Goal: Task Accomplishment & Management: Manage account settings

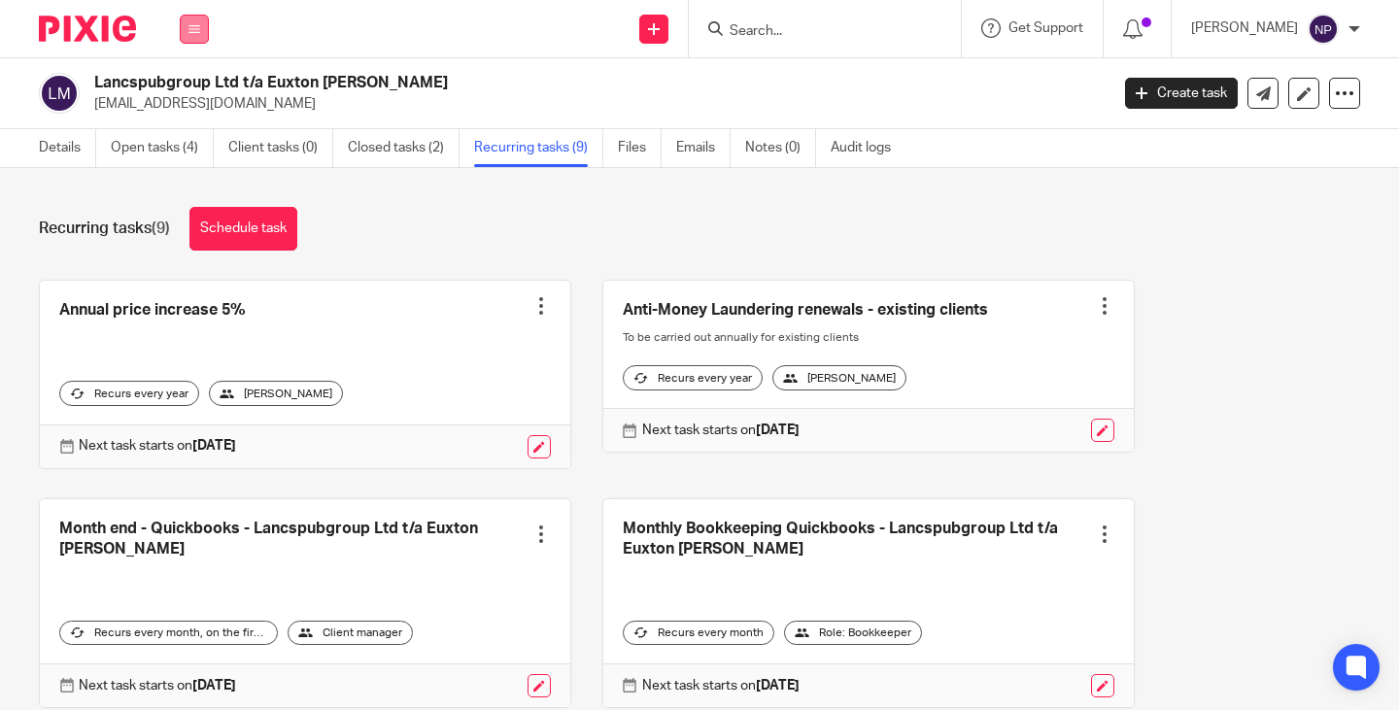
click at [194, 28] on icon at bounding box center [195, 29] width 12 height 12
click at [189, 89] on link "Work" at bounding box center [183, 91] width 31 height 14
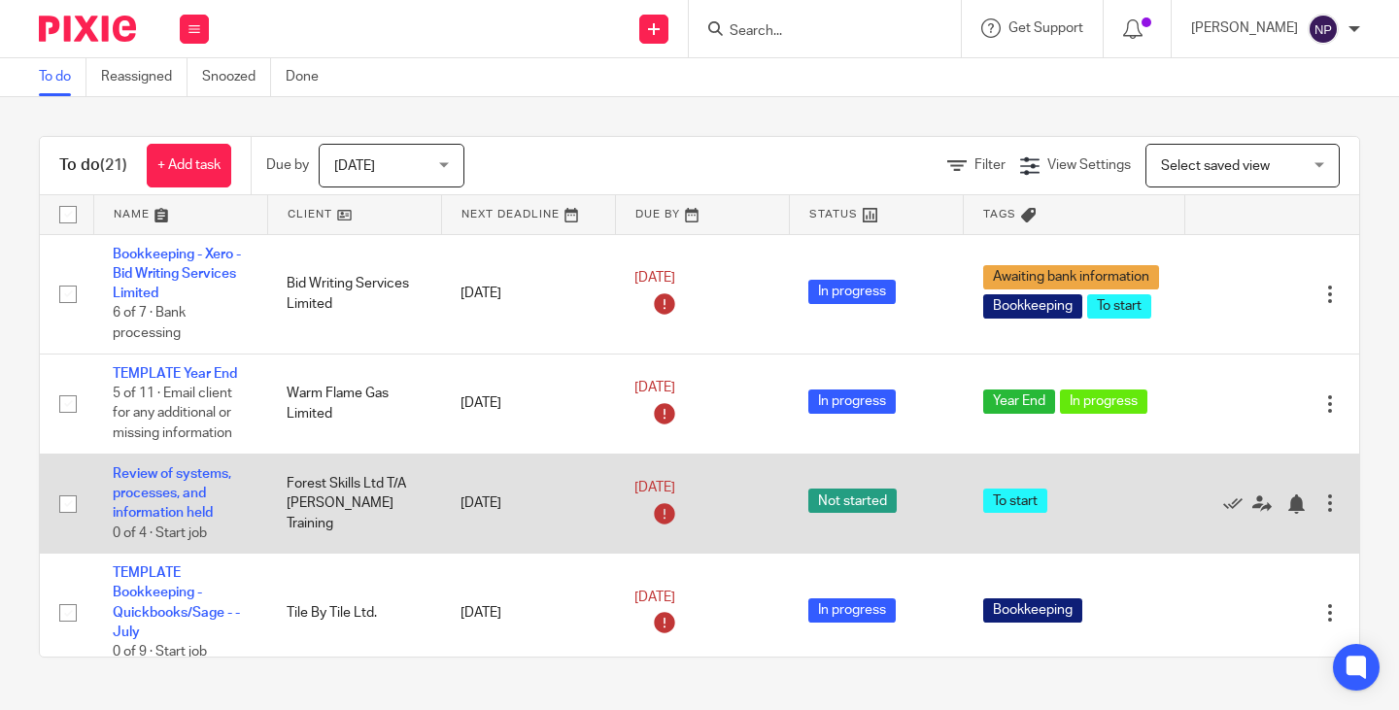
click at [341, 483] on td "Forest Skills Ltd T/A [PERSON_NAME] Training" at bounding box center [354, 504] width 174 height 100
click at [176, 473] on link "Review of systems, processes, and information held" at bounding box center [172, 493] width 119 height 53
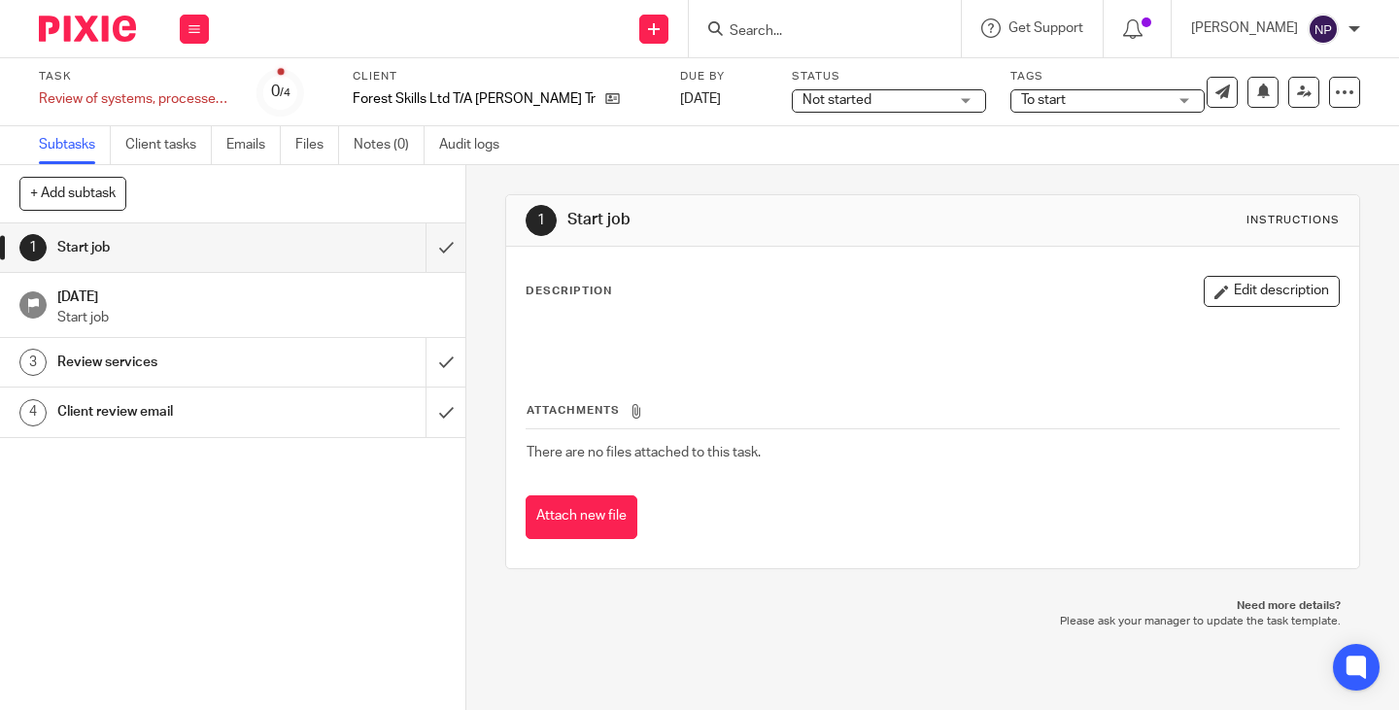
click at [188, 363] on h1 "Review services" at bounding box center [173, 362] width 233 height 29
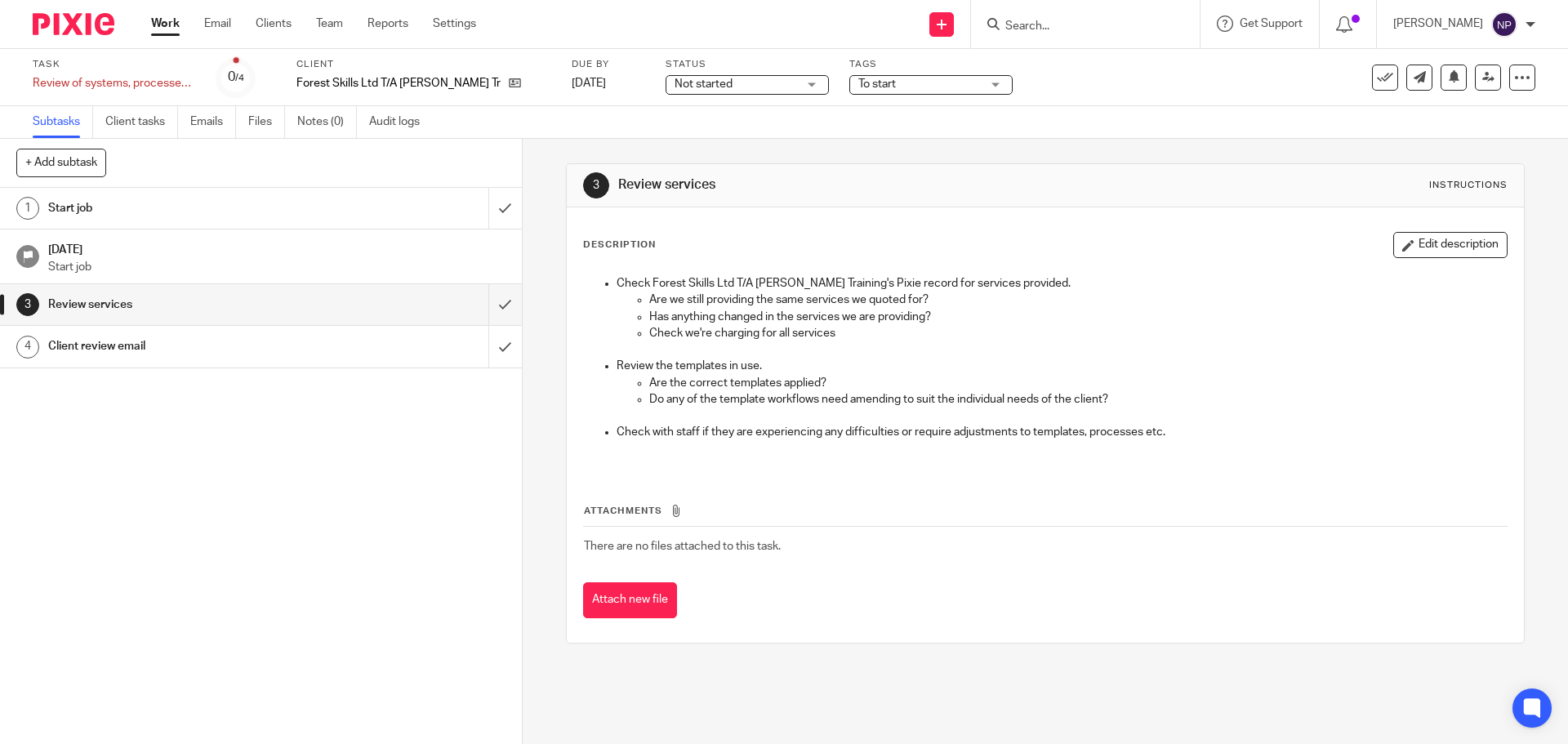
click at [108, 346] on h1 "Client review email" at bounding box center [189, 346] width 282 height 24
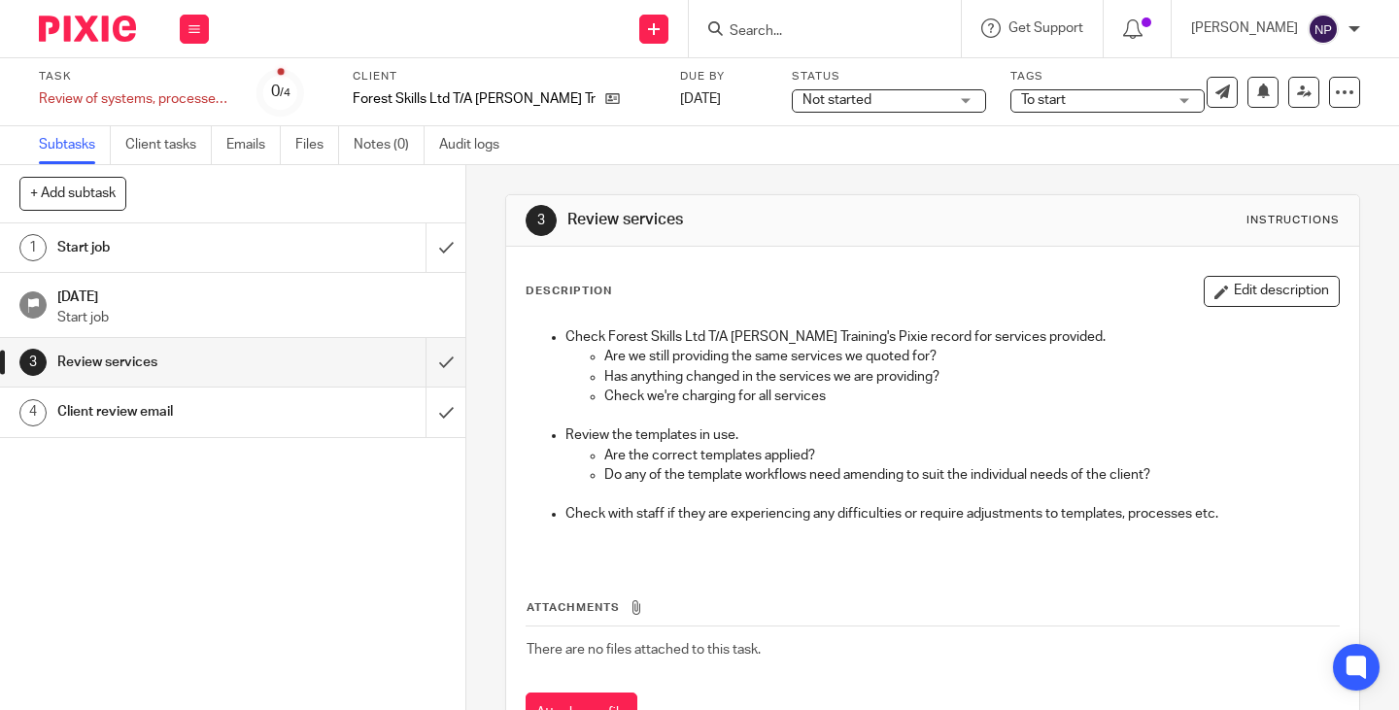
click at [803, 30] on input "Search" at bounding box center [815, 31] width 175 height 17
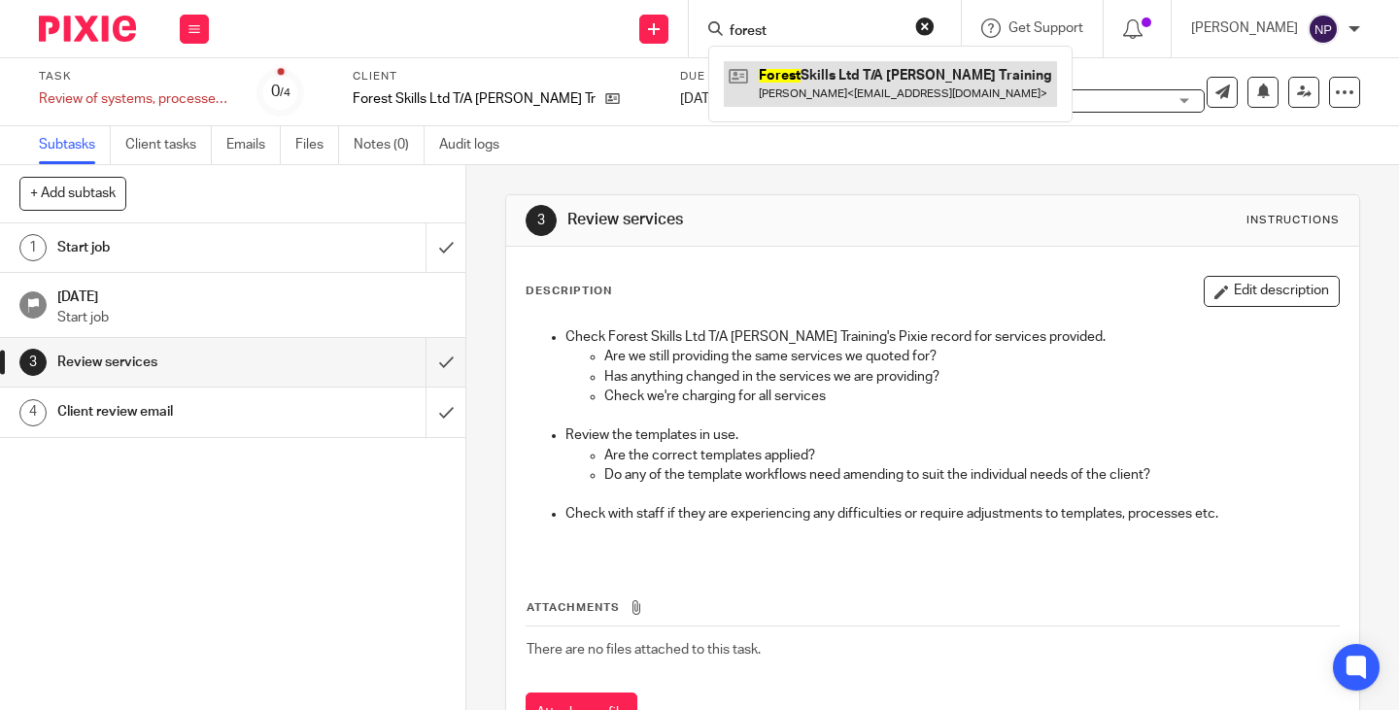
type input "forest"
click at [890, 95] on link at bounding box center [890, 83] width 333 height 45
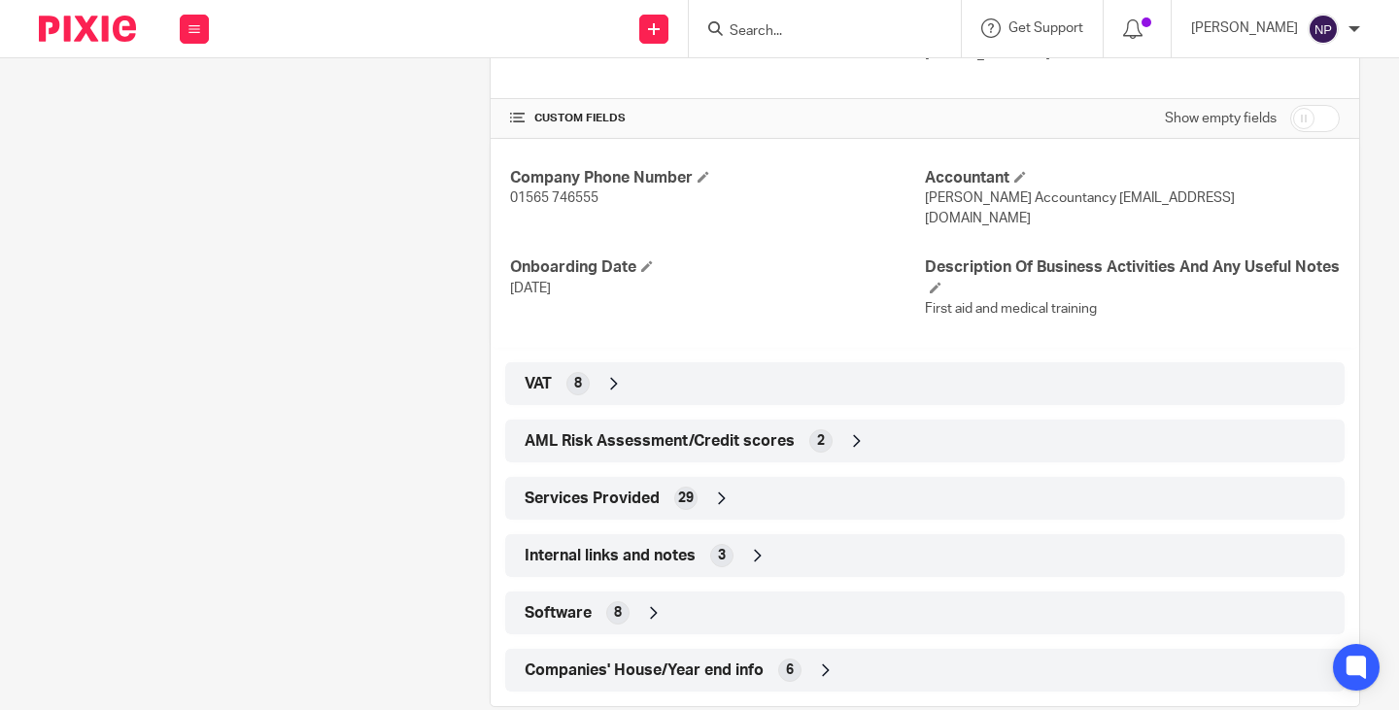
scroll to position [696, 0]
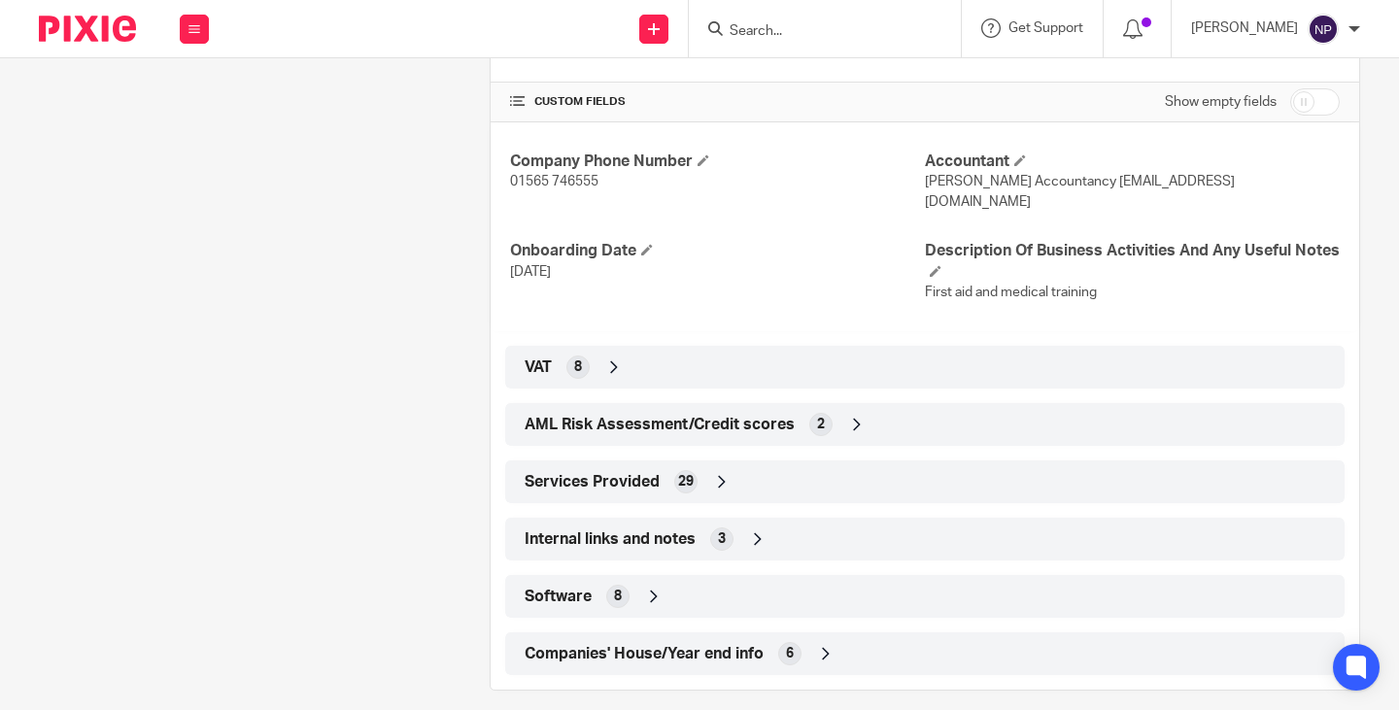
click at [689, 580] on div "Software 8" at bounding box center [925, 596] width 810 height 33
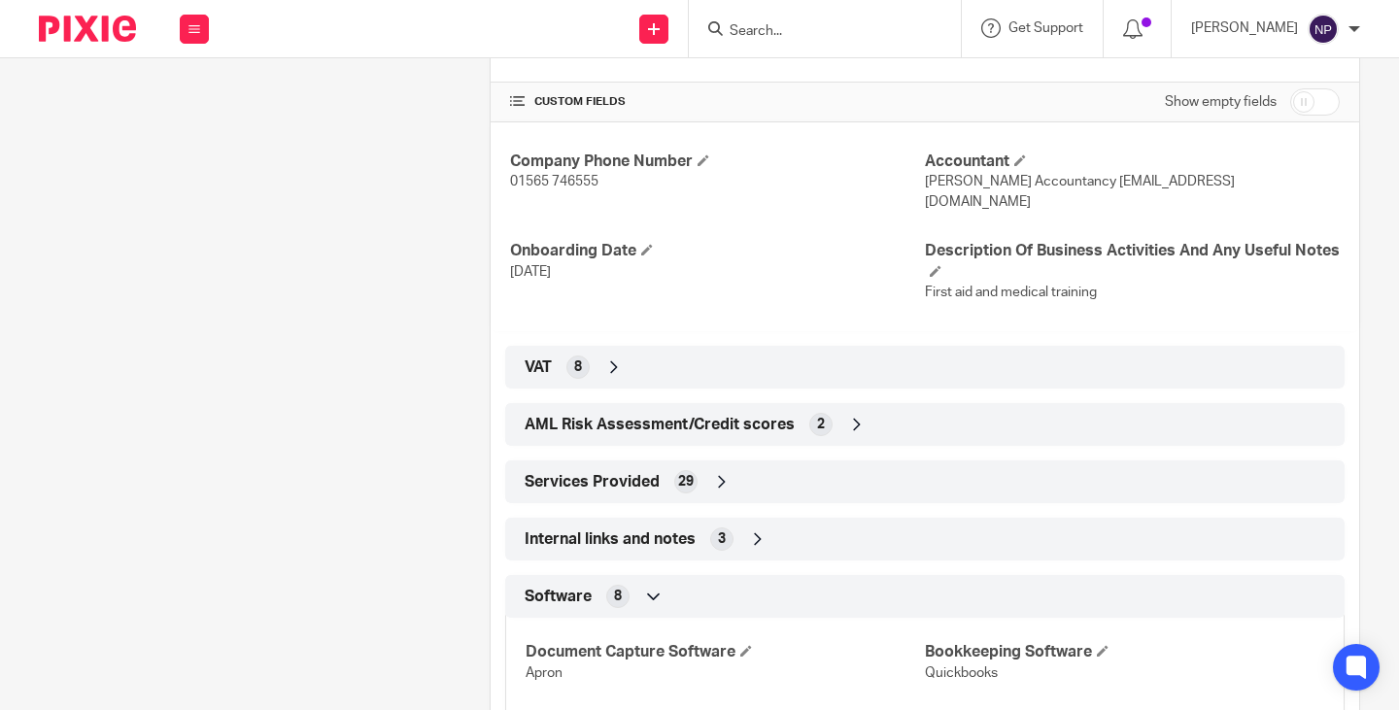
click at [754, 466] on div "Services Provided 29" at bounding box center [925, 481] width 810 height 33
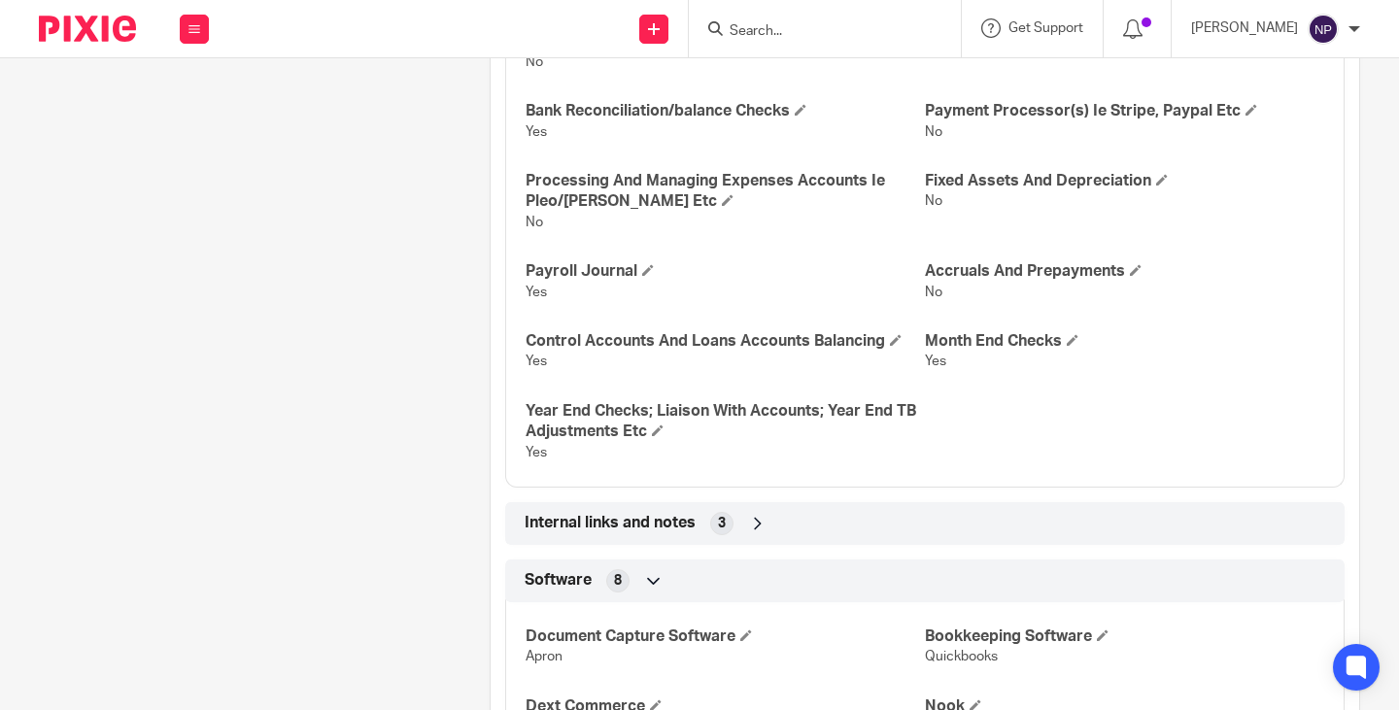
scroll to position [2056, 0]
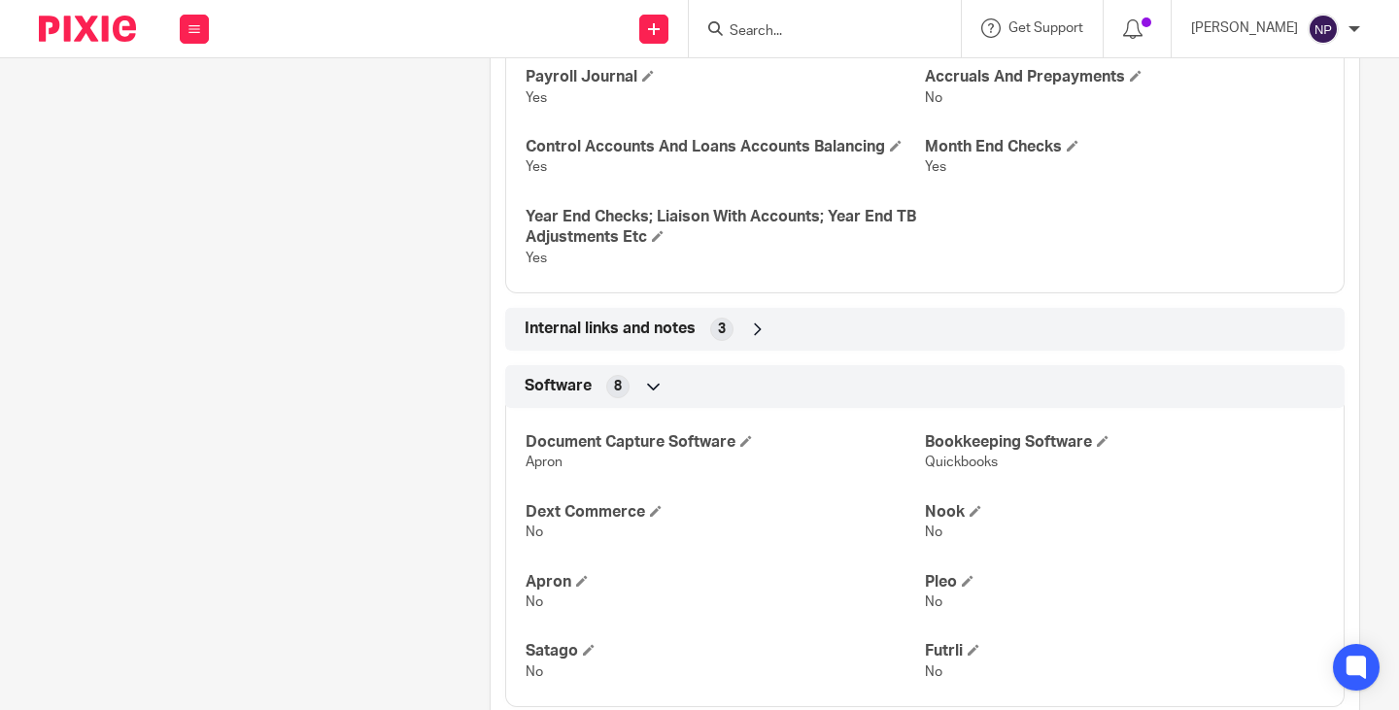
click at [780, 313] on div "Internal links and notes 3" at bounding box center [925, 329] width 810 height 33
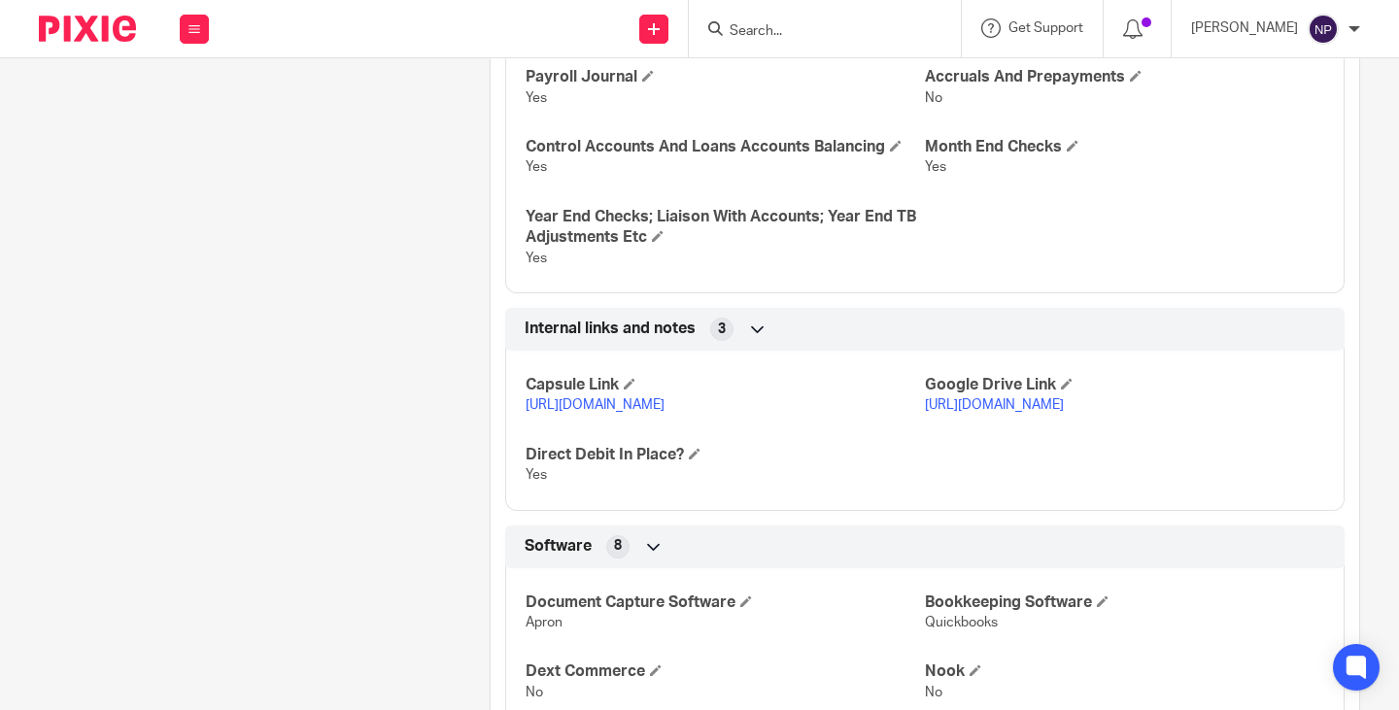
click at [1024, 407] on link "https://drive.google.com/drive/folders/1rlWApgcEuocg75PMcEBNH3cx3vACP1JZ?usp=dr…" at bounding box center [994, 405] width 139 height 14
click at [1026, 398] on link "https://drive.google.com/drive/folders/1rlWApgcEuocg75PMcEBNH3cx3vACP1JZ?usp=dr…" at bounding box center [994, 405] width 139 height 14
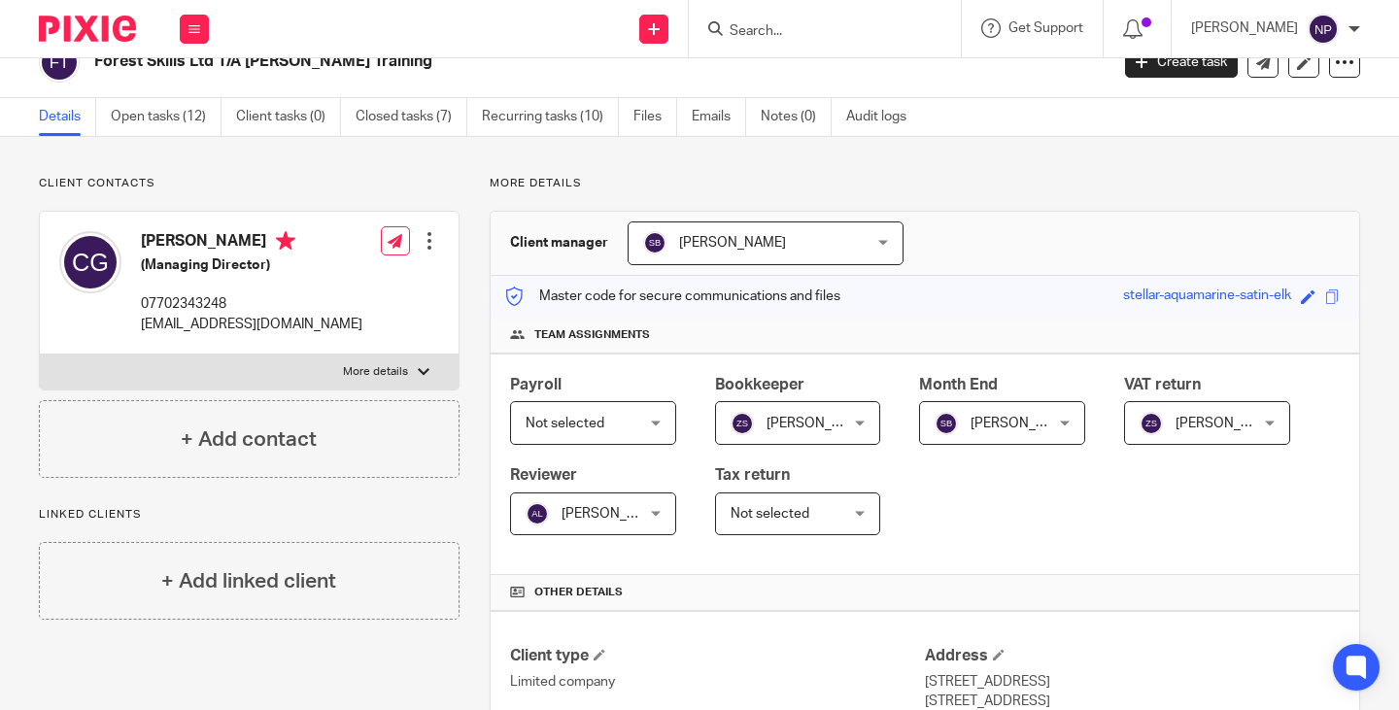
scroll to position [0, 0]
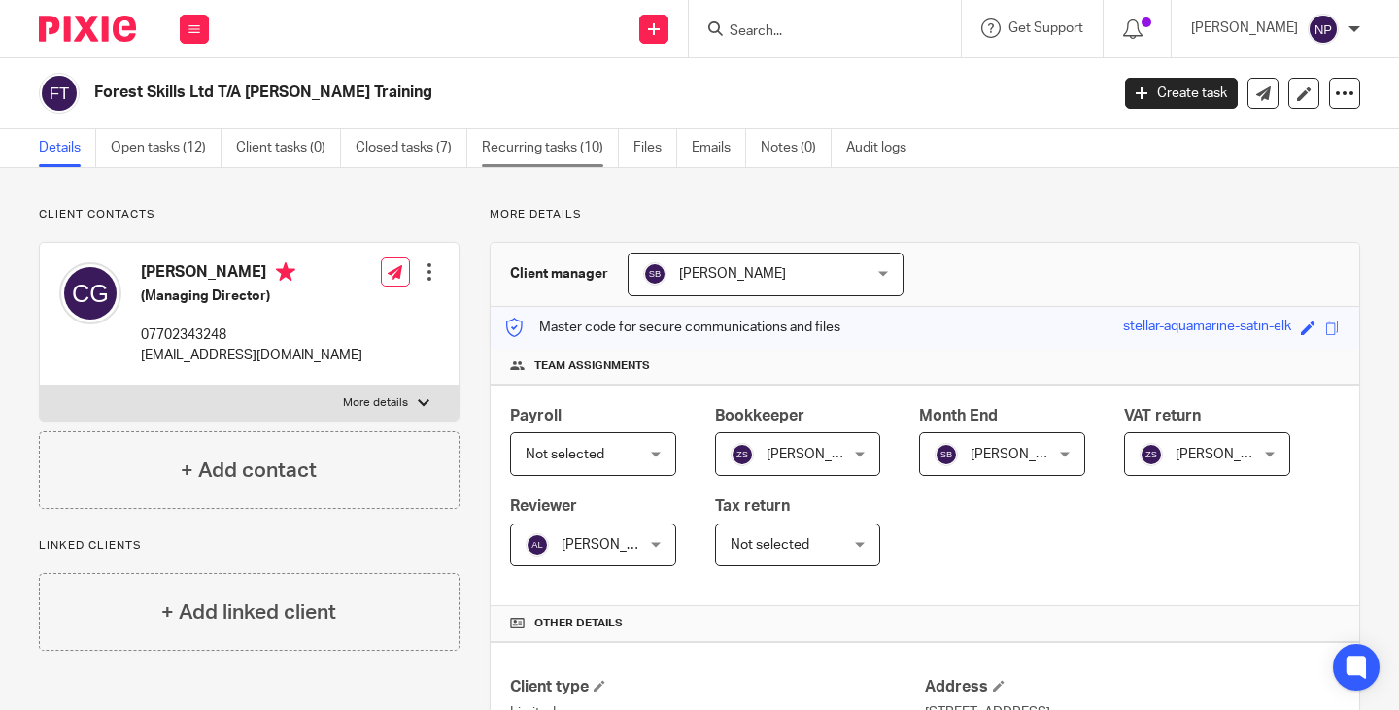
click at [544, 148] on link "Recurring tasks (10)" at bounding box center [550, 148] width 137 height 38
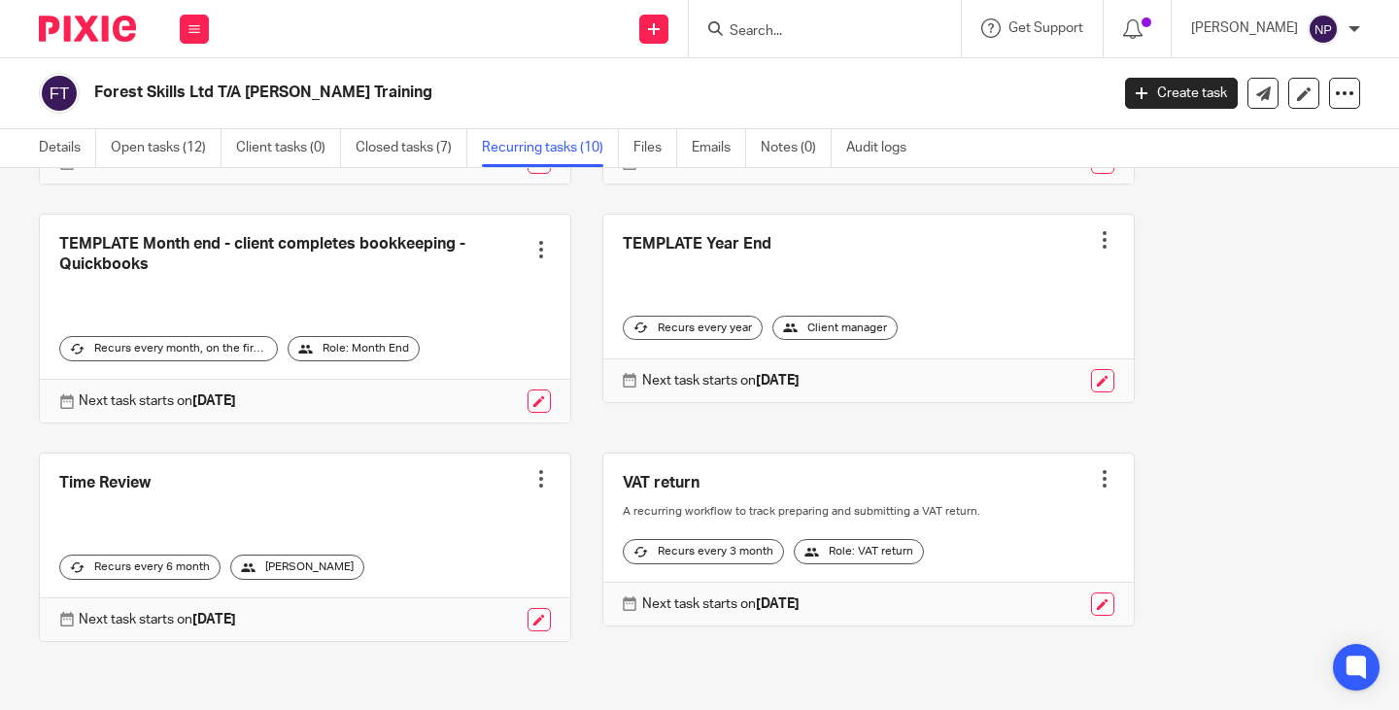
scroll to position [542, 0]
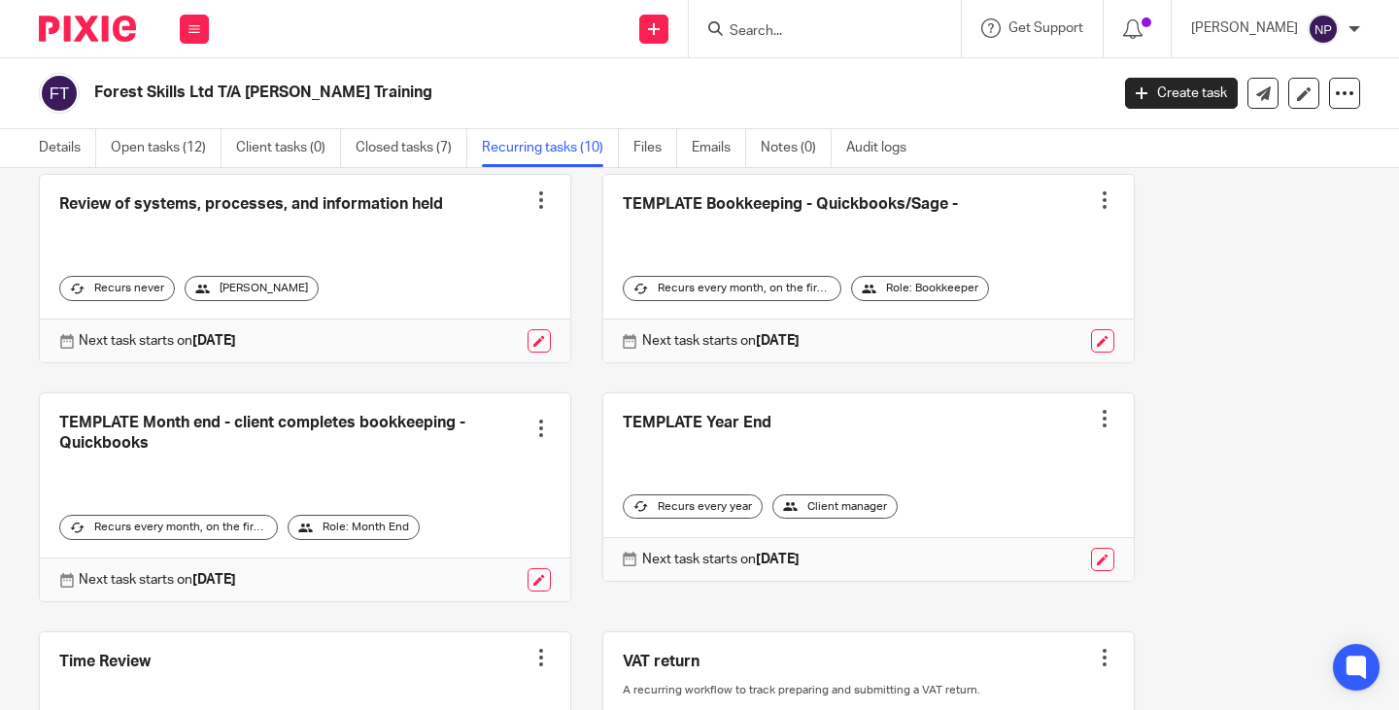
click at [716, 216] on link at bounding box center [868, 269] width 531 height 188
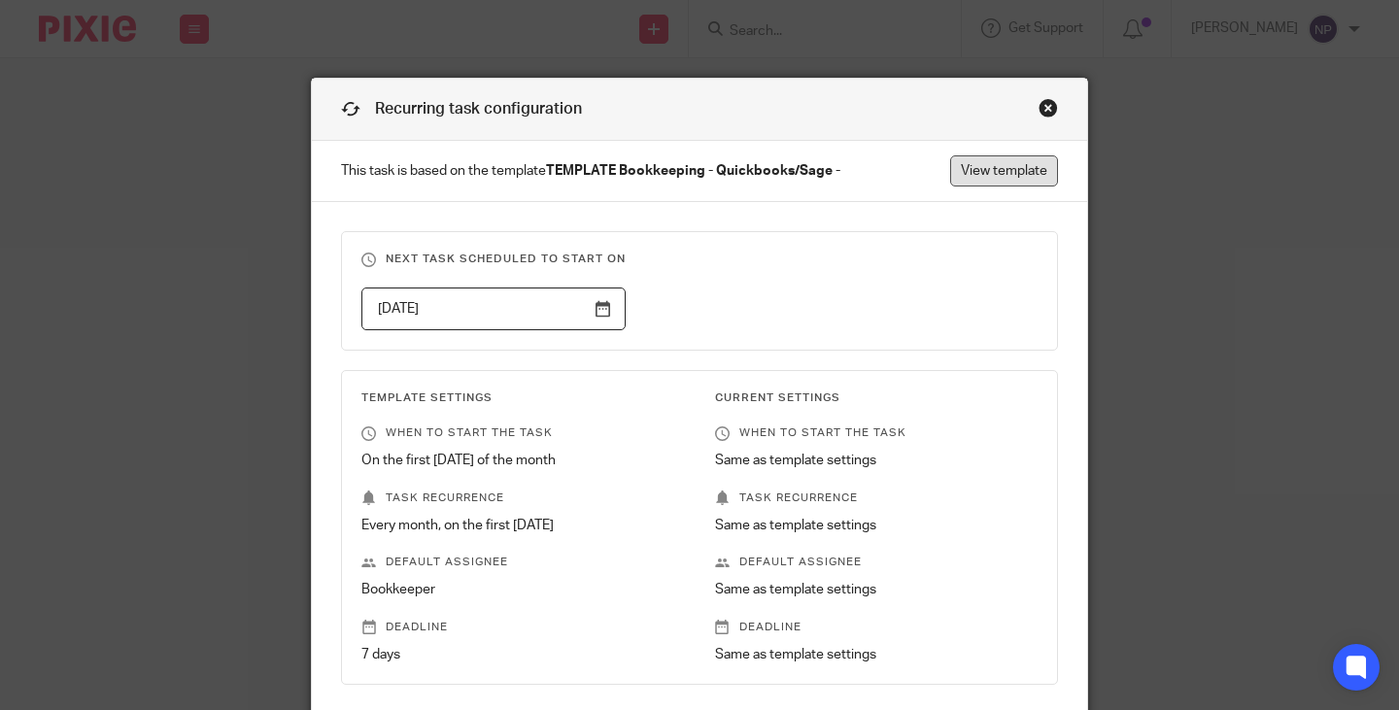
click at [1015, 171] on link "View template" at bounding box center [1004, 170] width 108 height 31
click at [1039, 107] on div "Close this dialog window" at bounding box center [1048, 107] width 19 height 19
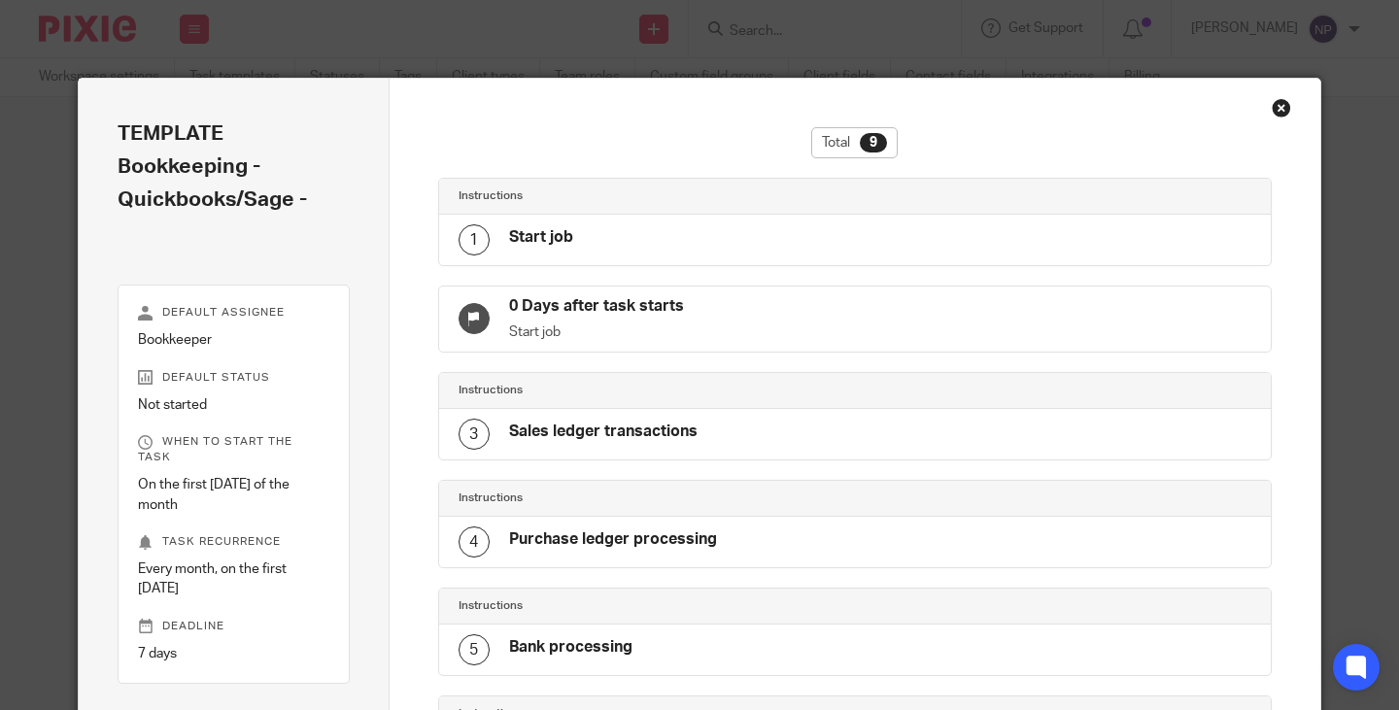
click at [1272, 105] on div "Close this dialog window" at bounding box center [1281, 107] width 19 height 19
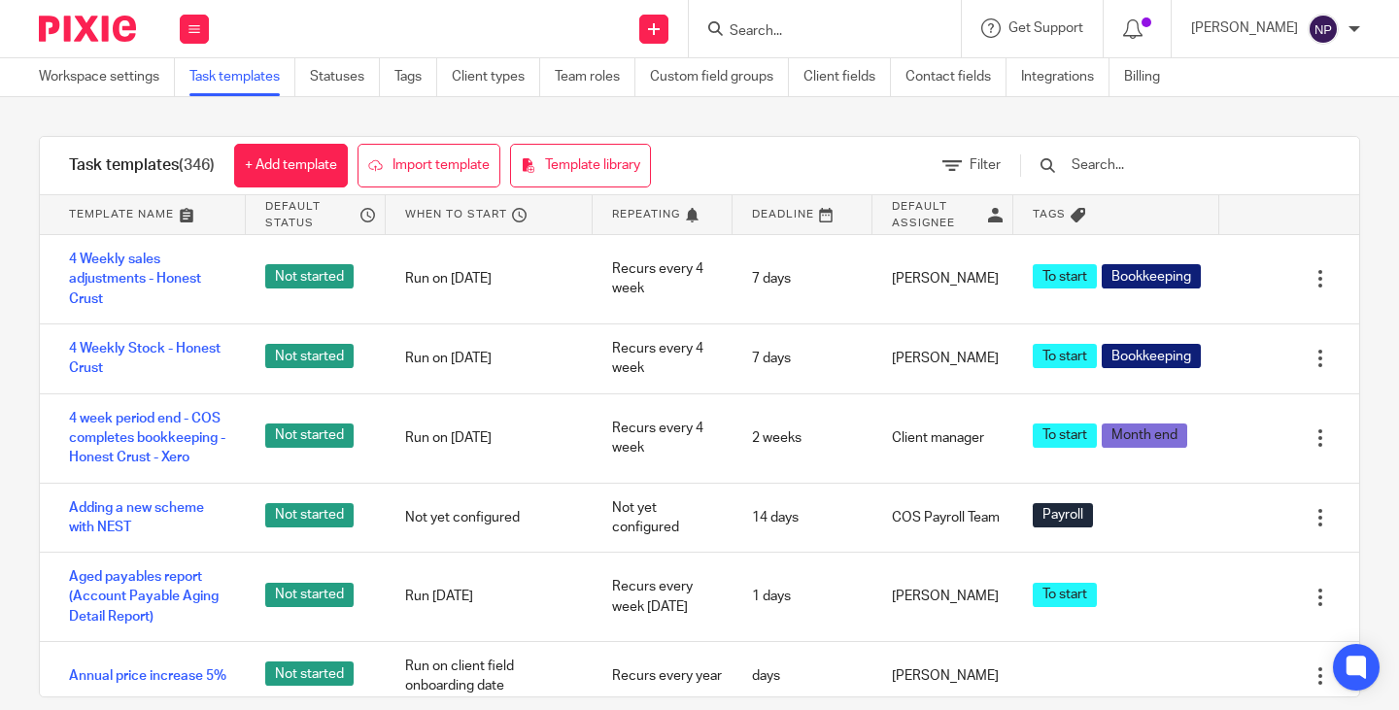
click at [793, 28] on input "Search" at bounding box center [815, 31] width 175 height 17
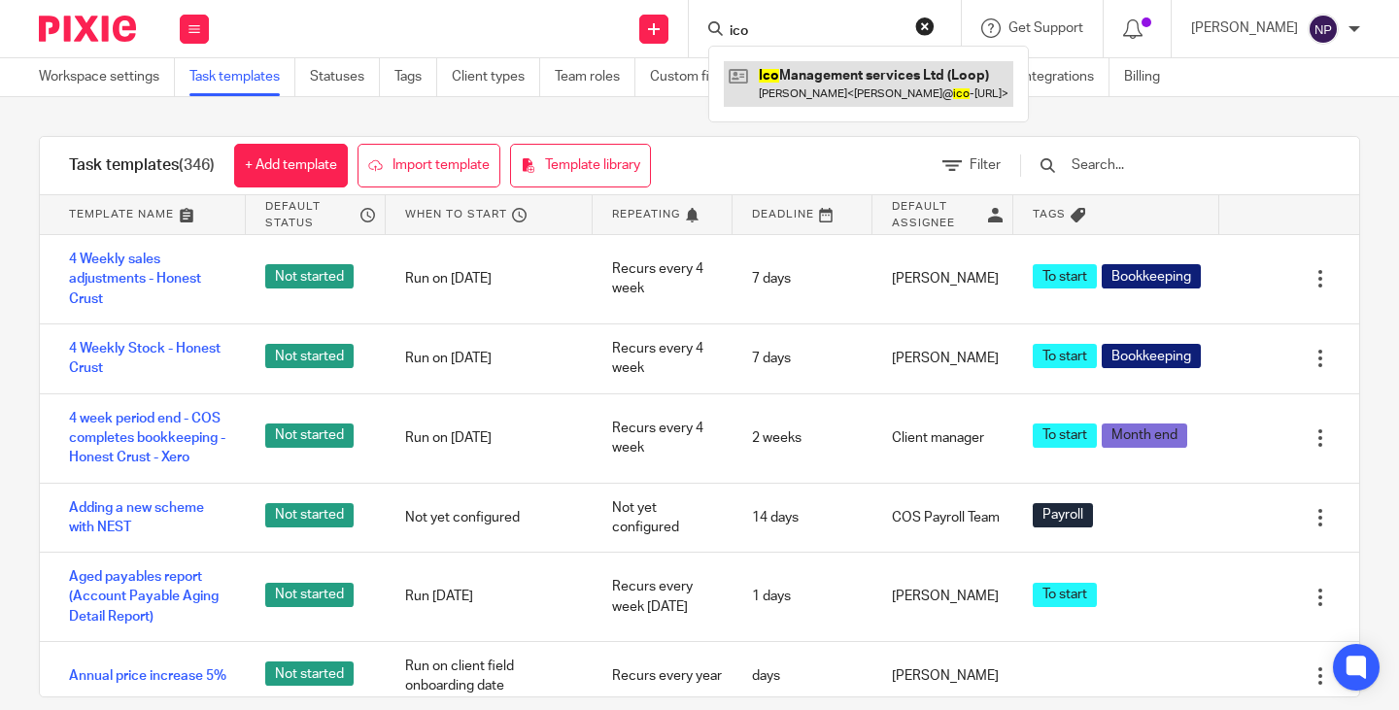
type input "ico"
click at [852, 85] on link at bounding box center [869, 83] width 290 height 45
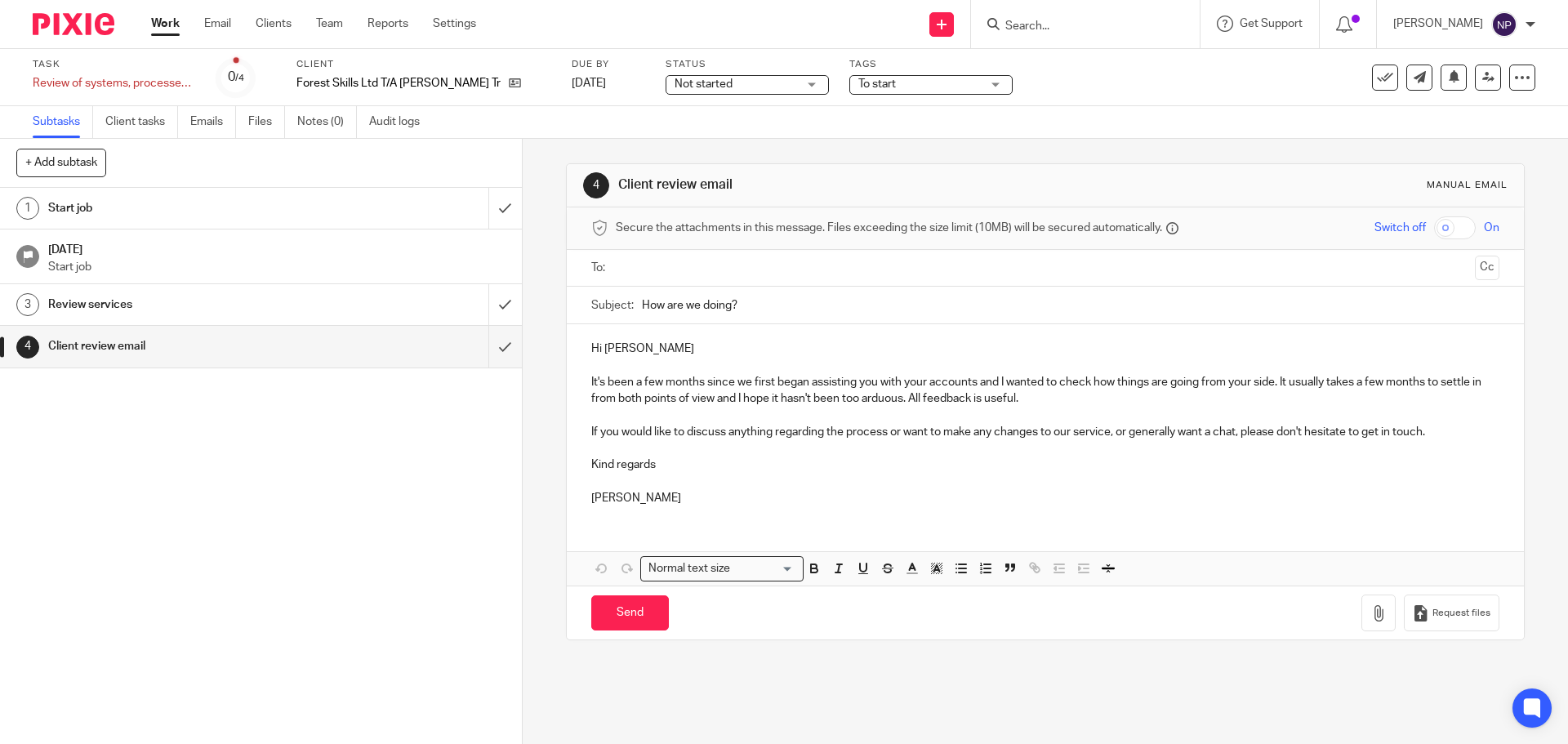
click at [122, 307] on h1 "Review services" at bounding box center [189, 304] width 282 height 24
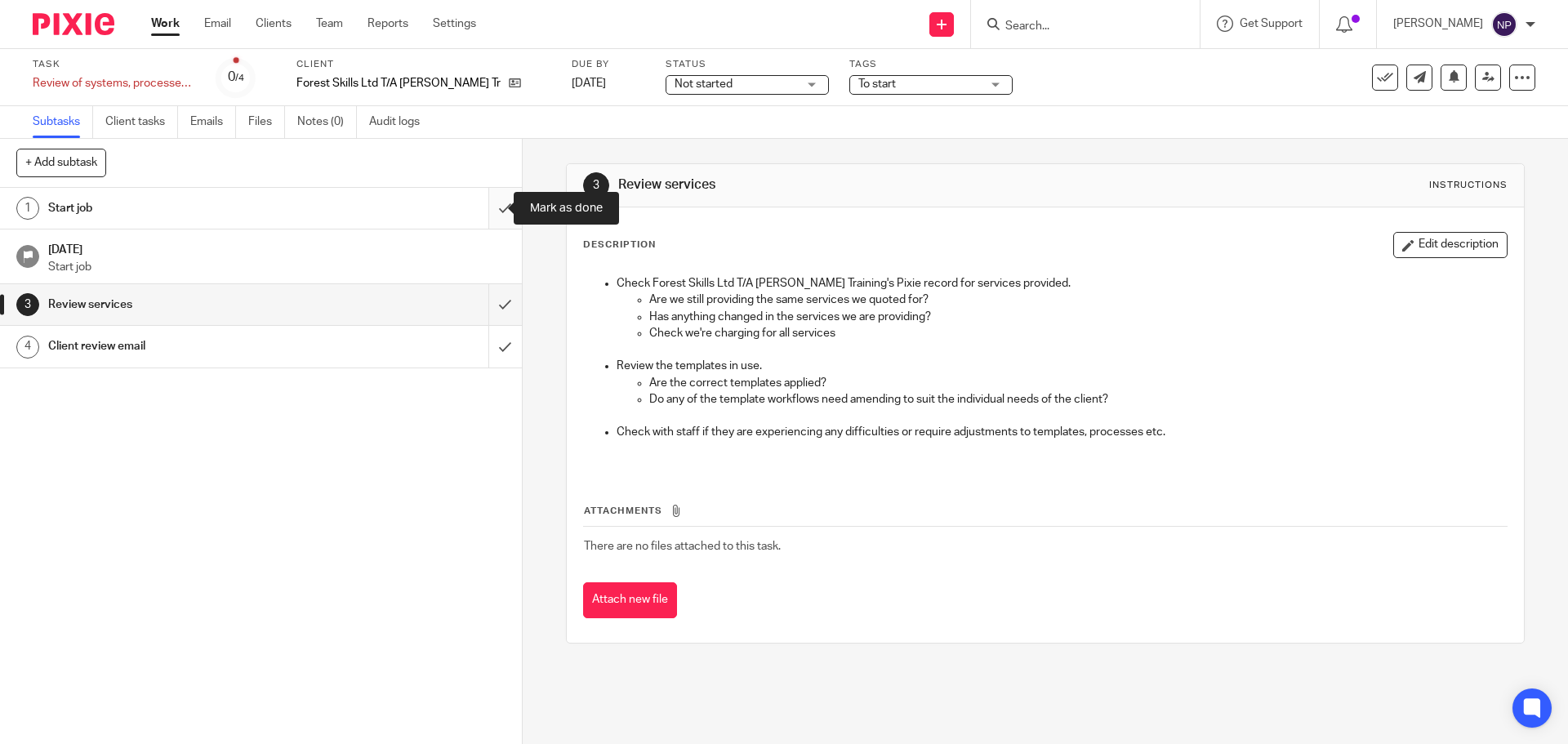
click at [485, 205] on input "submit" at bounding box center [260, 208] width 522 height 41
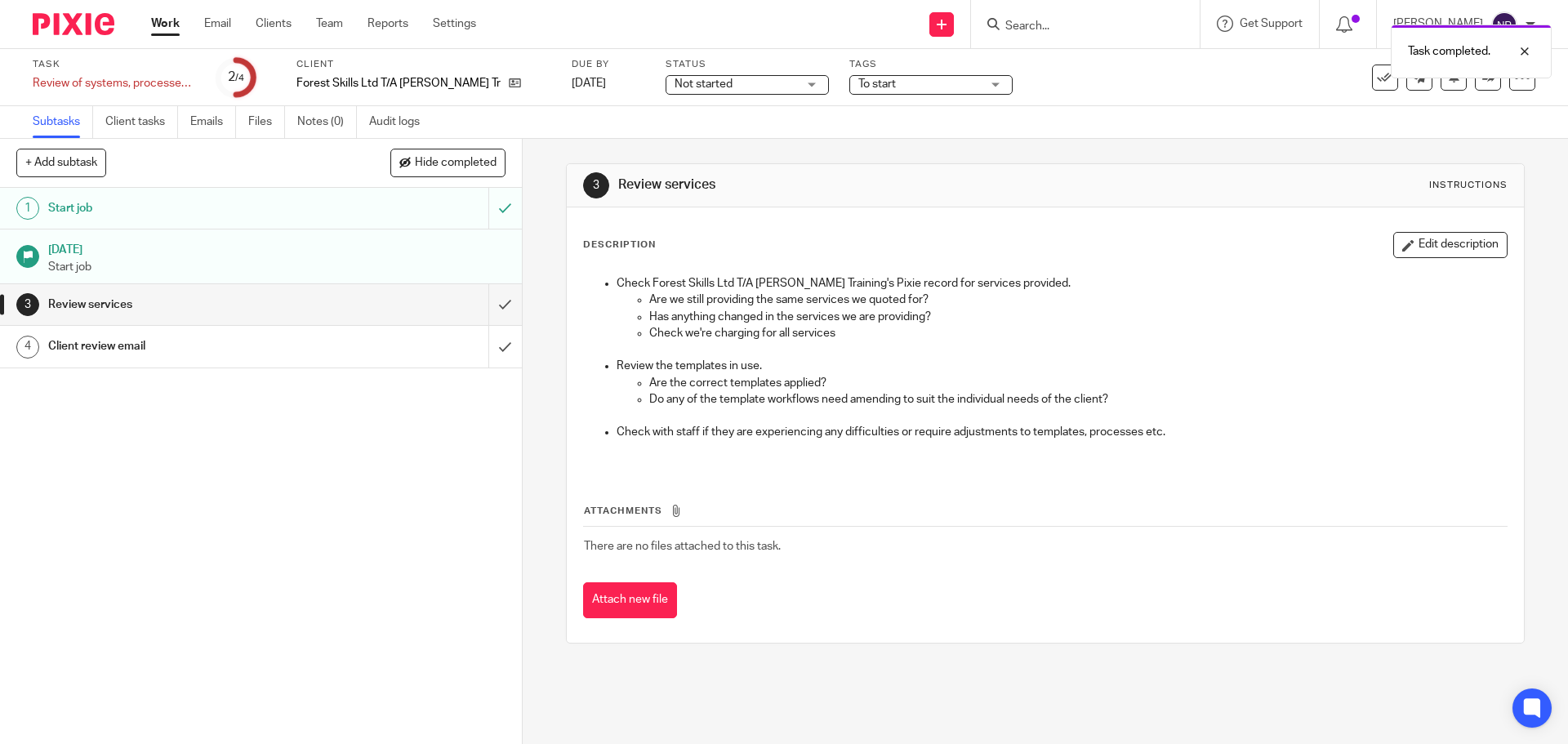
click at [250, 349] on h1 "Client review email" at bounding box center [189, 346] width 282 height 24
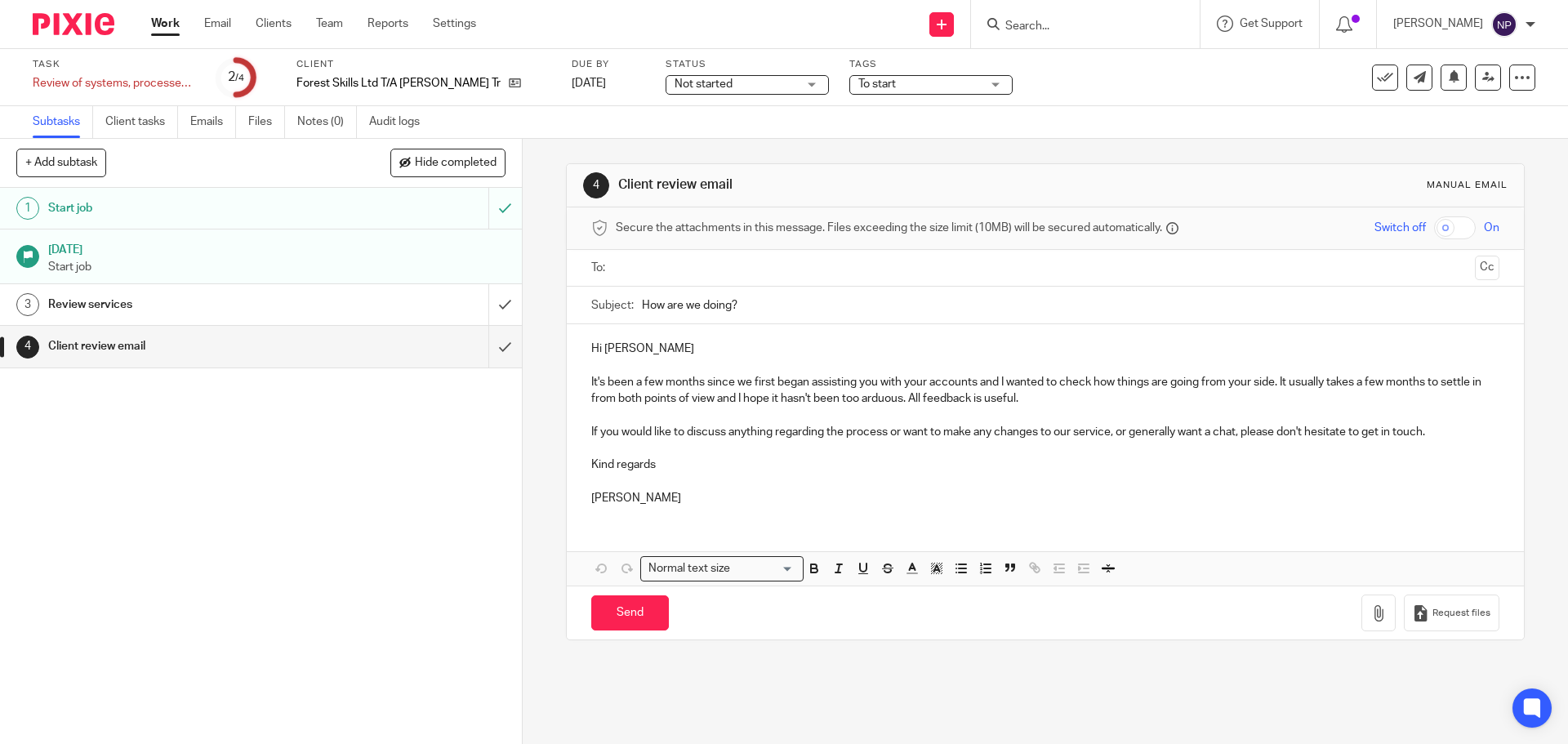
click at [654, 269] on input "text" at bounding box center [1044, 268] width 846 height 18
click at [618, 615] on input "Send" at bounding box center [630, 617] width 77 height 35
type input "Sent"
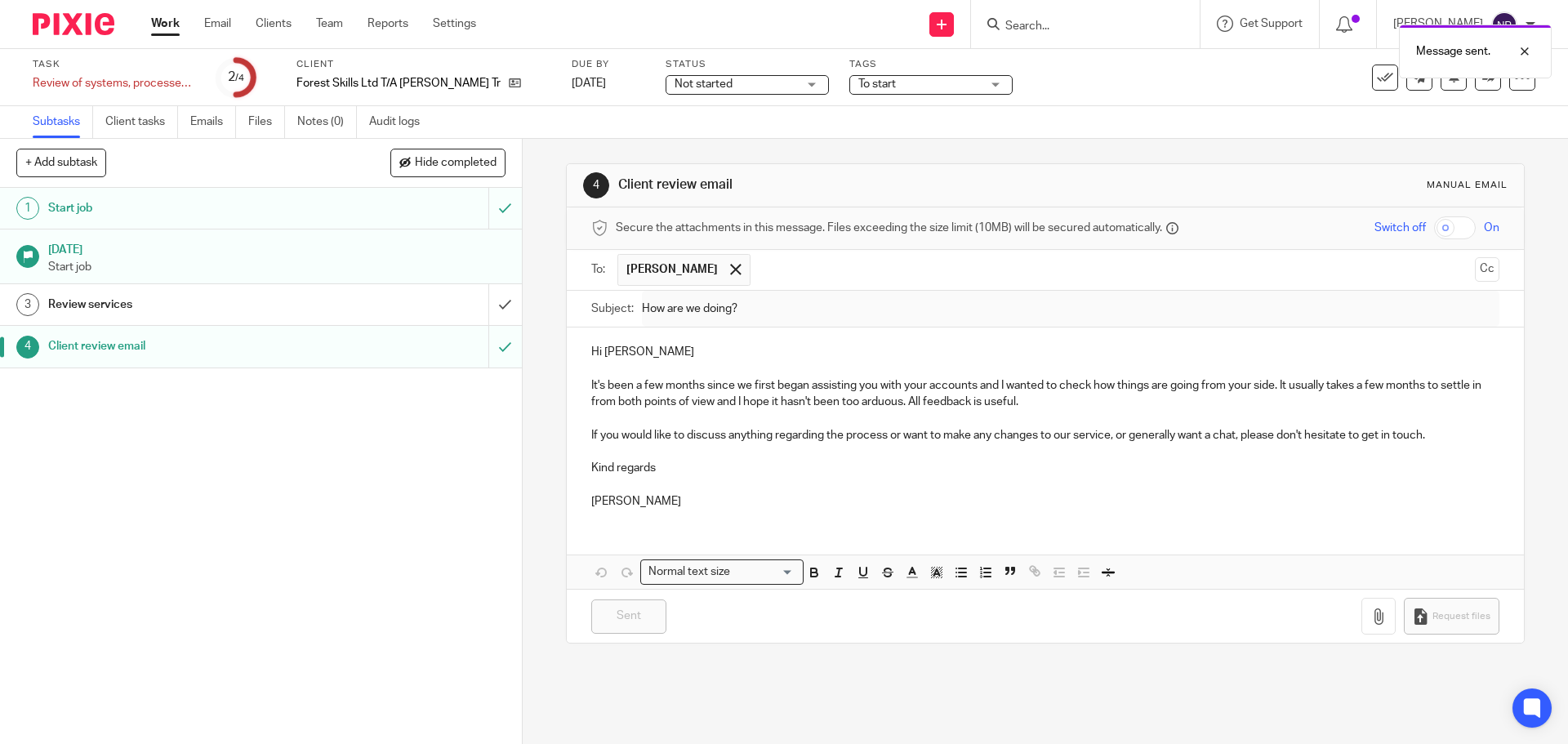
click at [792, 87] on div "Not started Not started" at bounding box center [747, 84] width 163 height 19
click at [710, 138] on span "In progress" at bounding box center [687, 144] width 57 height 12
click at [166, 24] on link "Work" at bounding box center [166, 23] width 29 height 16
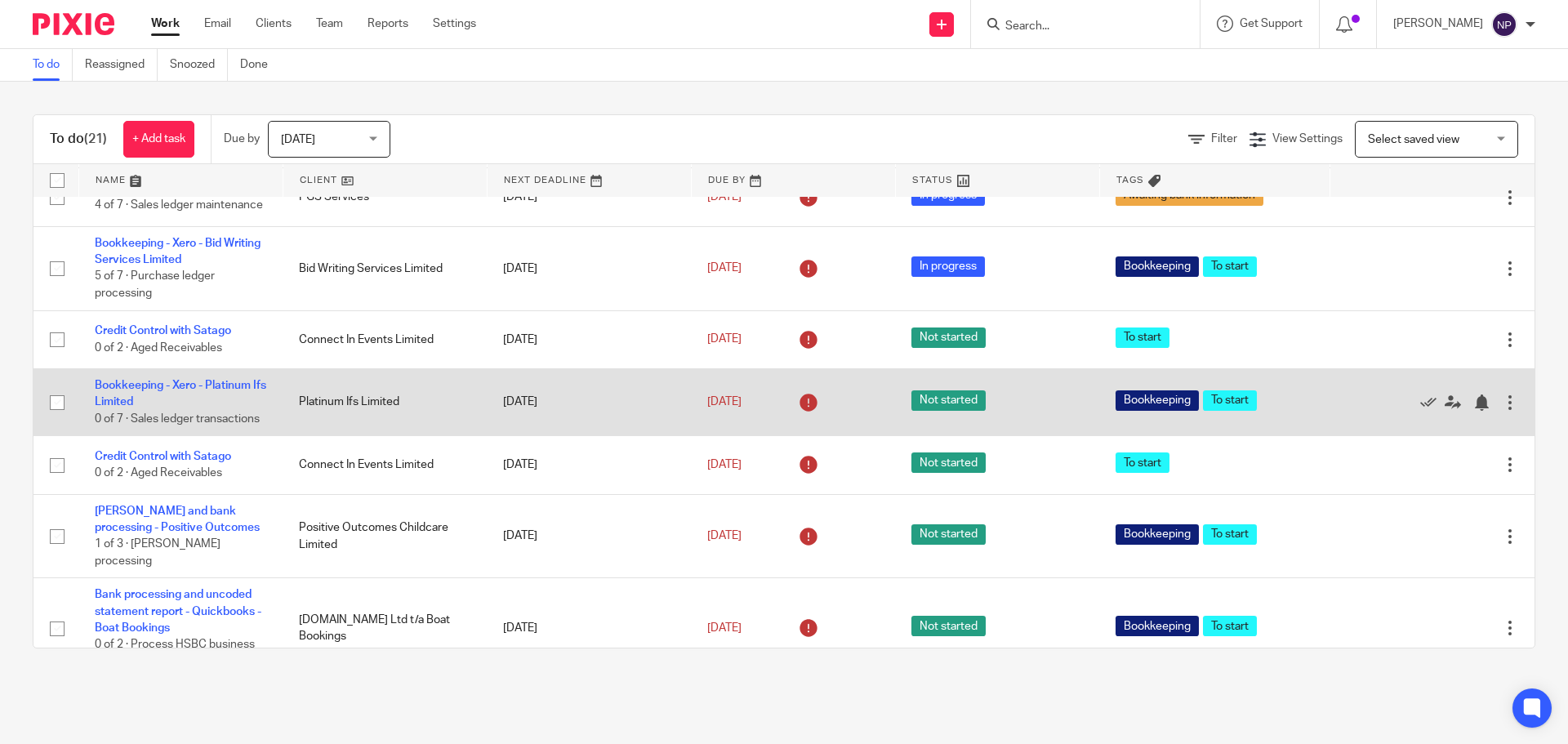
scroll to position [653, 0]
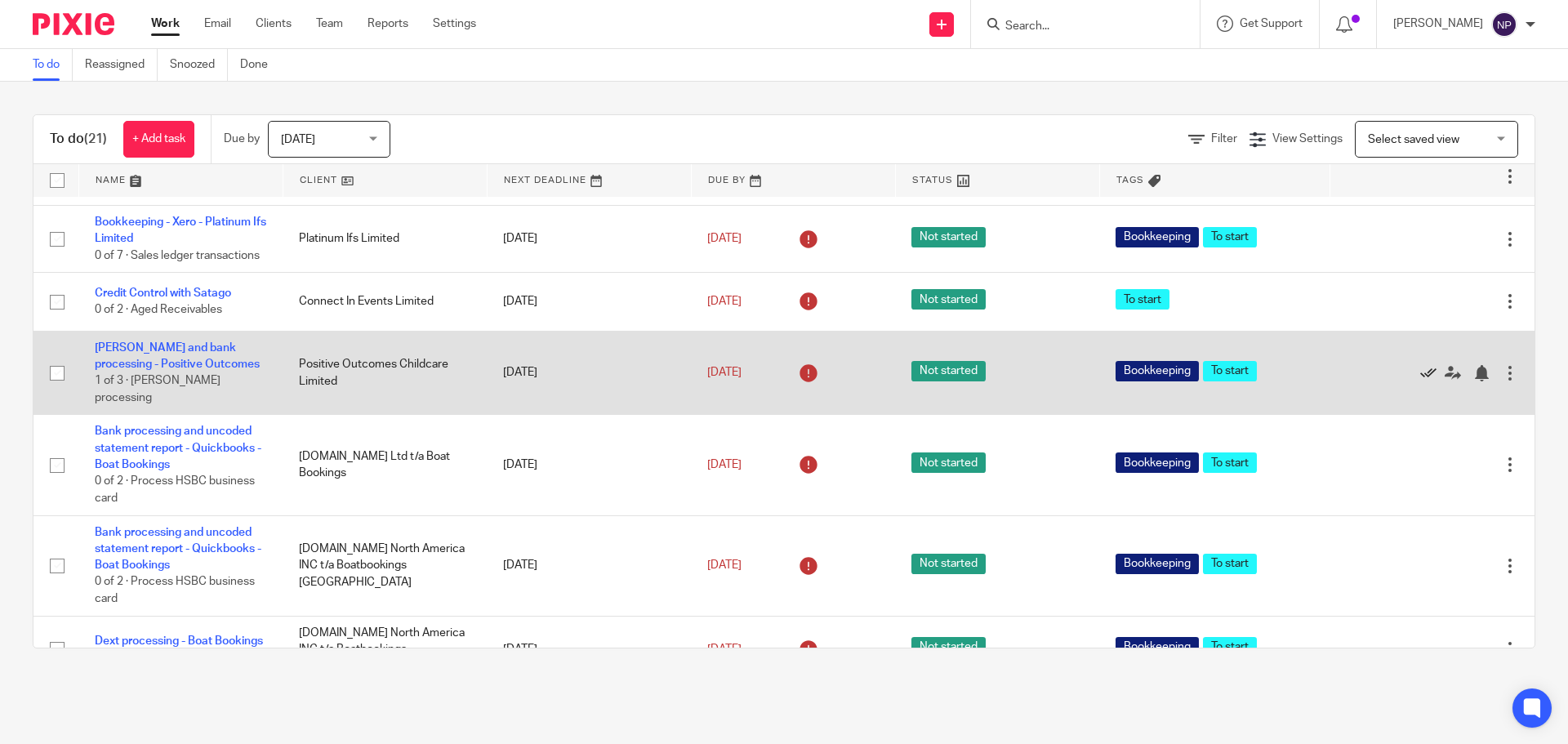
click at [1420, 382] on icon at bounding box center [1428, 372] width 16 height 16
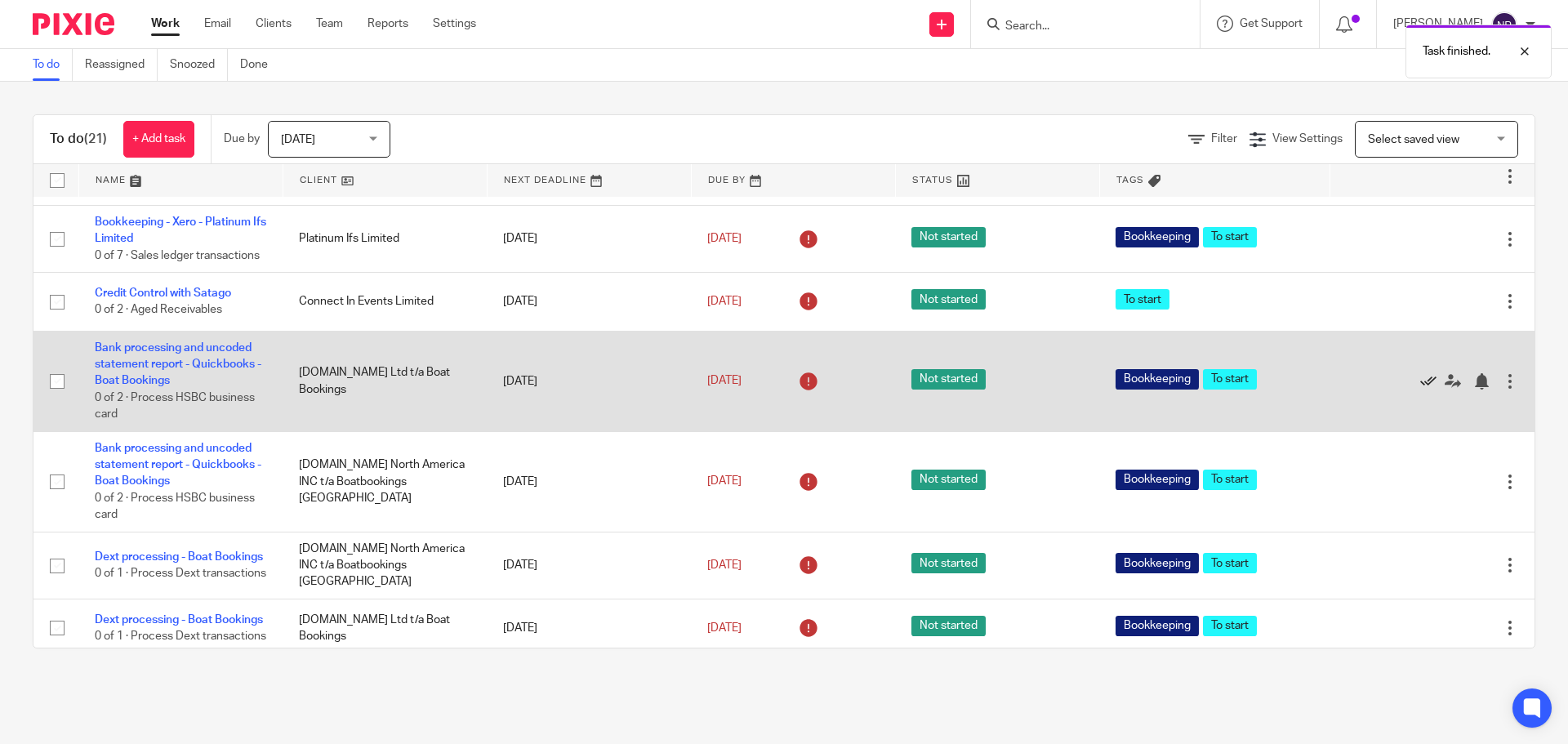
click at [1420, 390] on icon at bounding box center [1428, 381] width 16 height 16
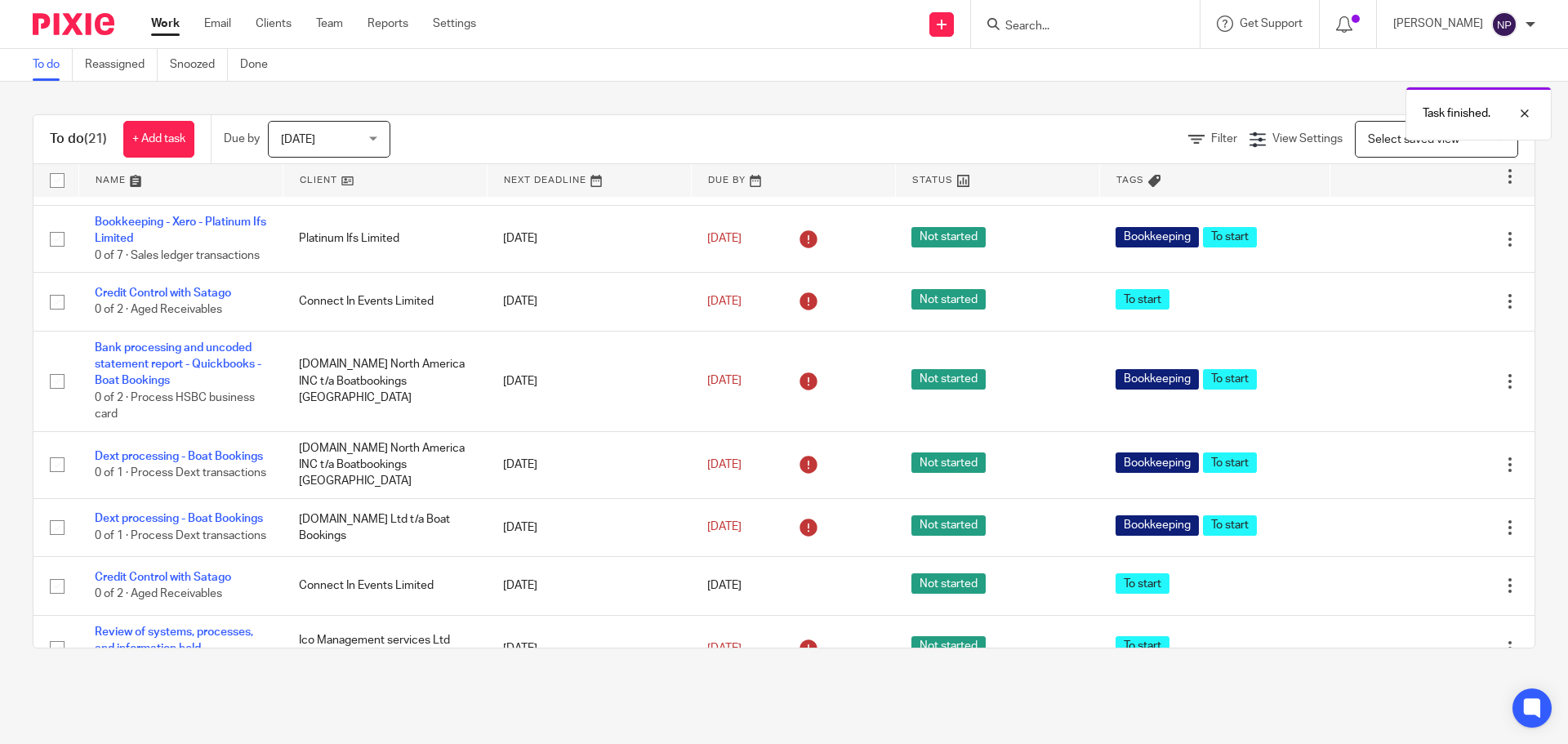
click at [1420, 390] on icon at bounding box center [1428, 381] width 16 height 16
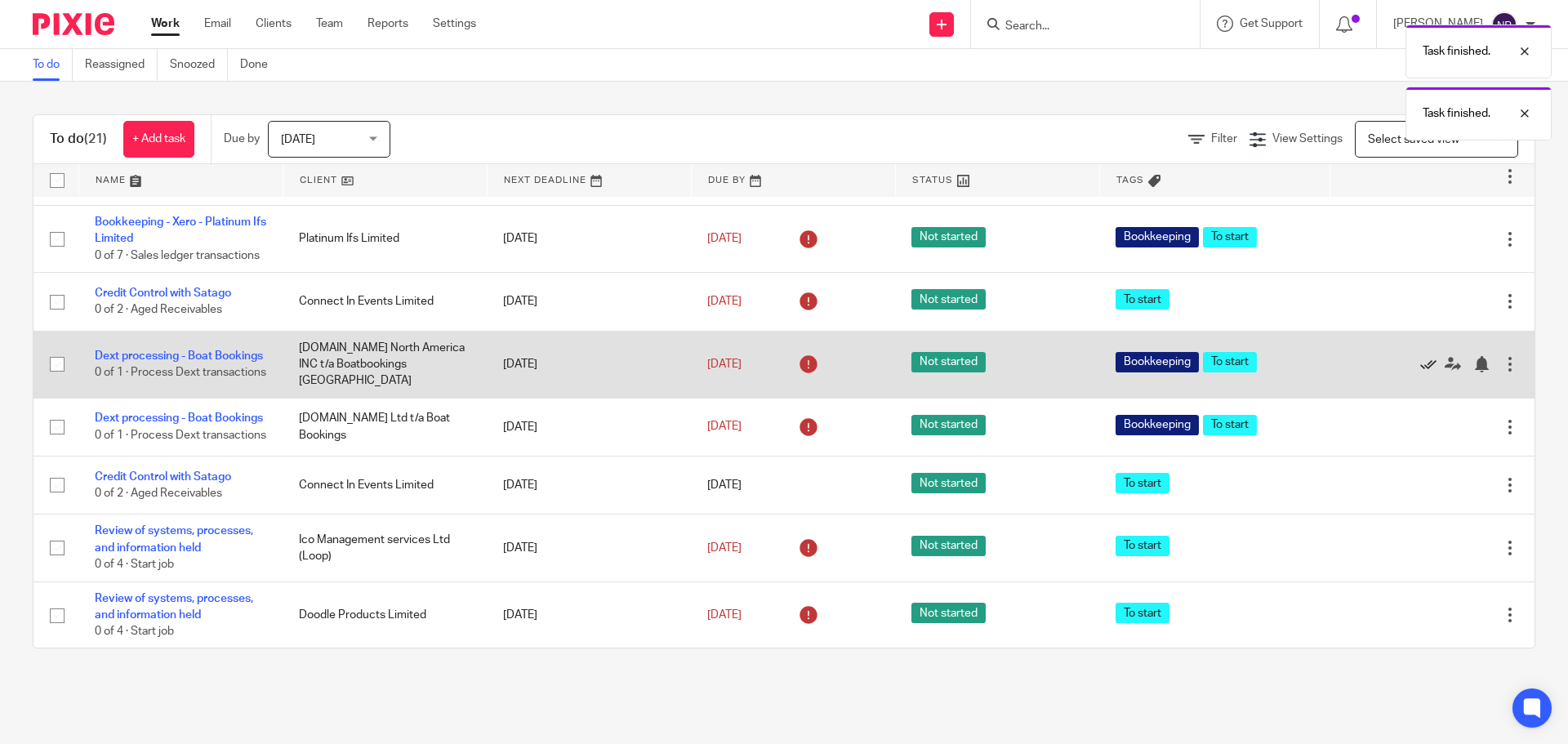
click at [1420, 372] on icon at bounding box center [1428, 364] width 16 height 16
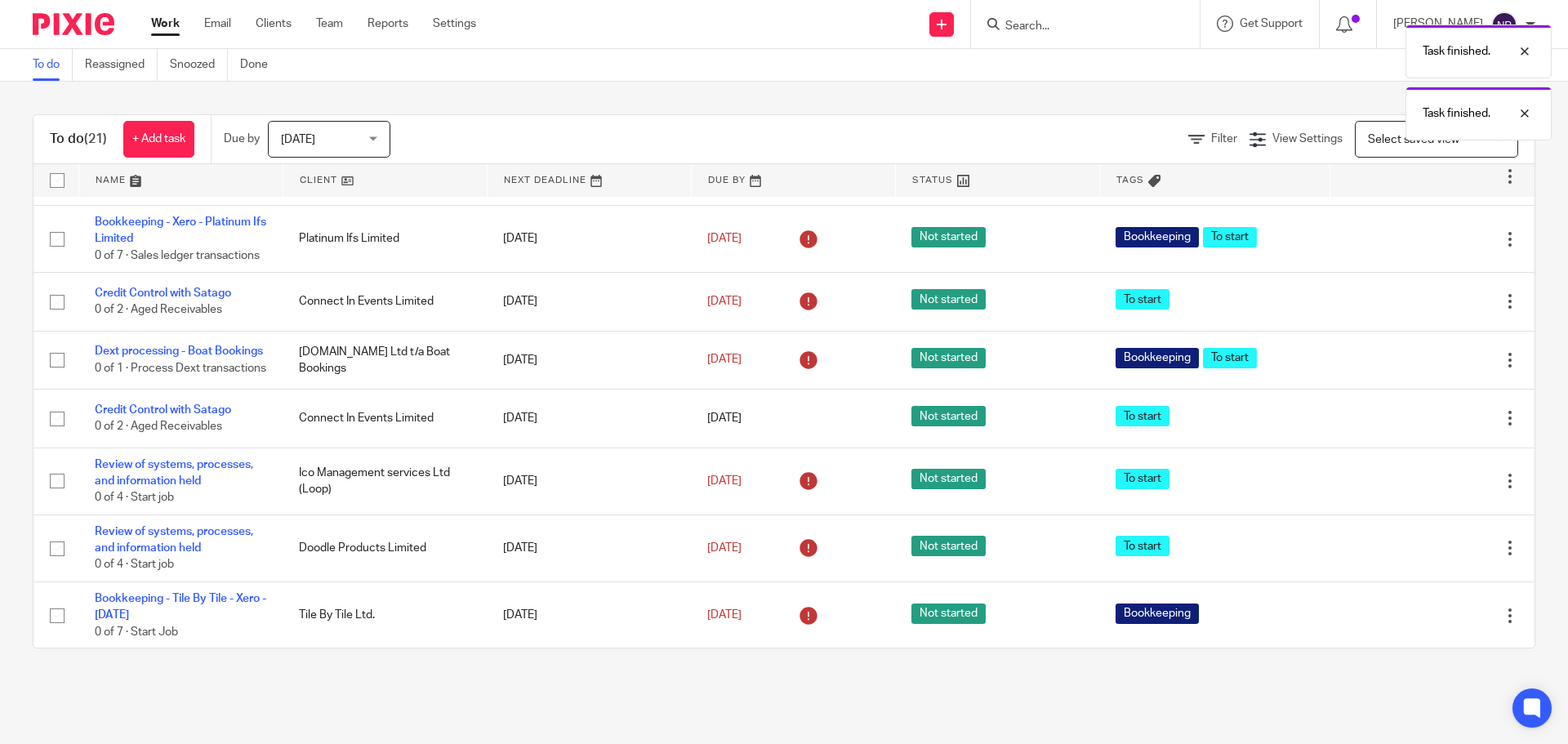
click at [1420, 368] on icon at bounding box center [1428, 360] width 16 height 16
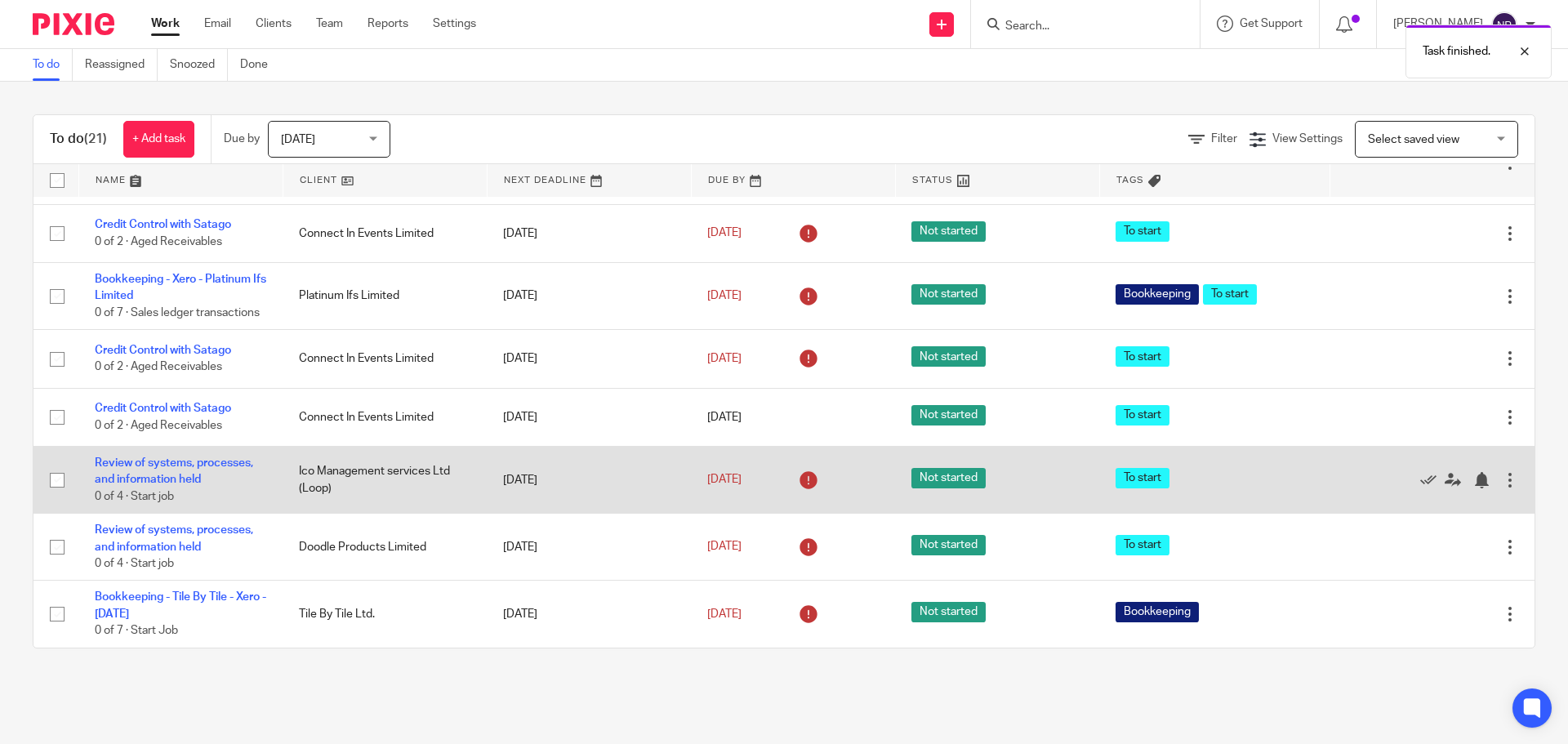
scroll to position [655, 0]
click at [160, 466] on link "Review of systems, processes, and information held" at bounding box center [174, 471] width 159 height 28
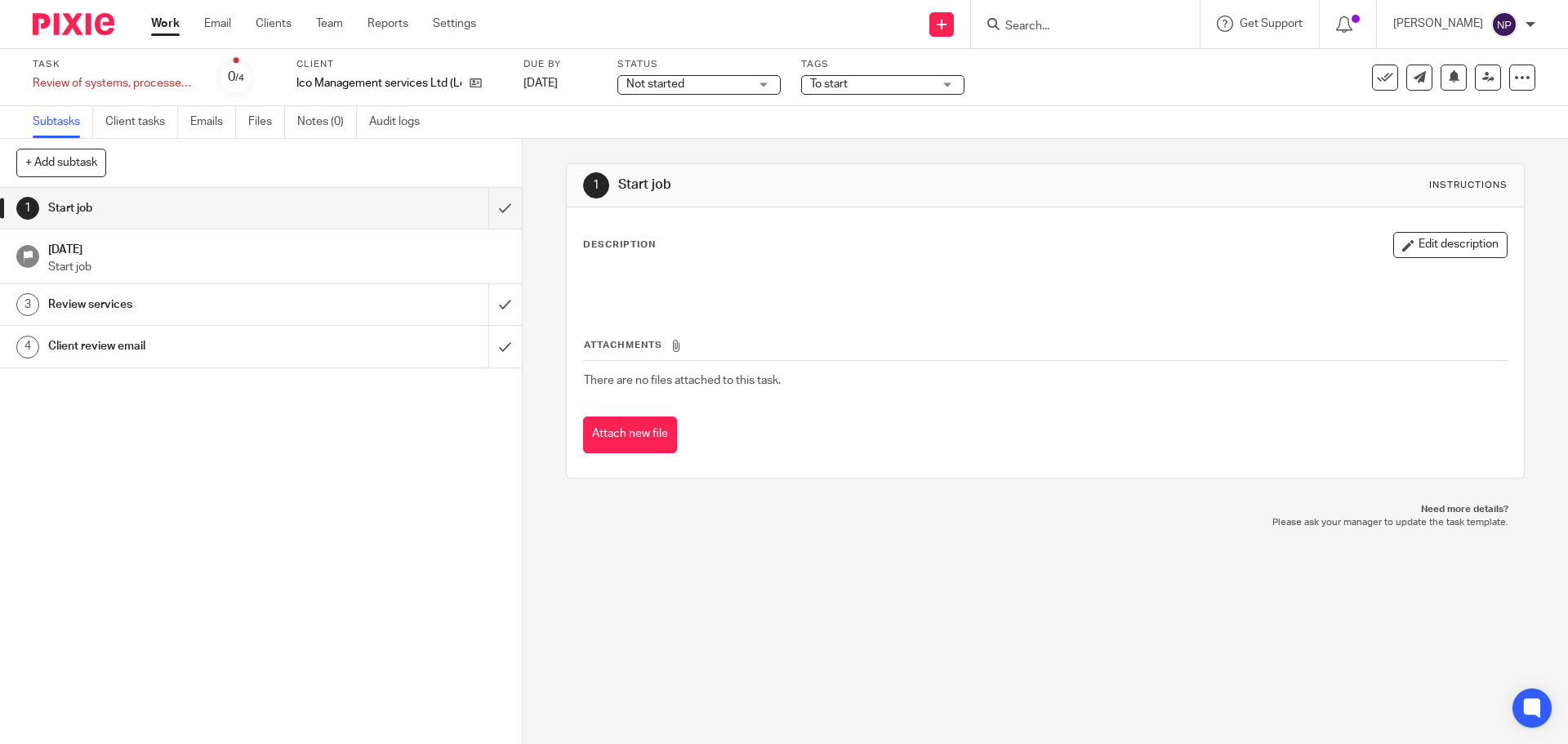
click at [136, 296] on h1 "Review services" at bounding box center [189, 304] width 282 height 24
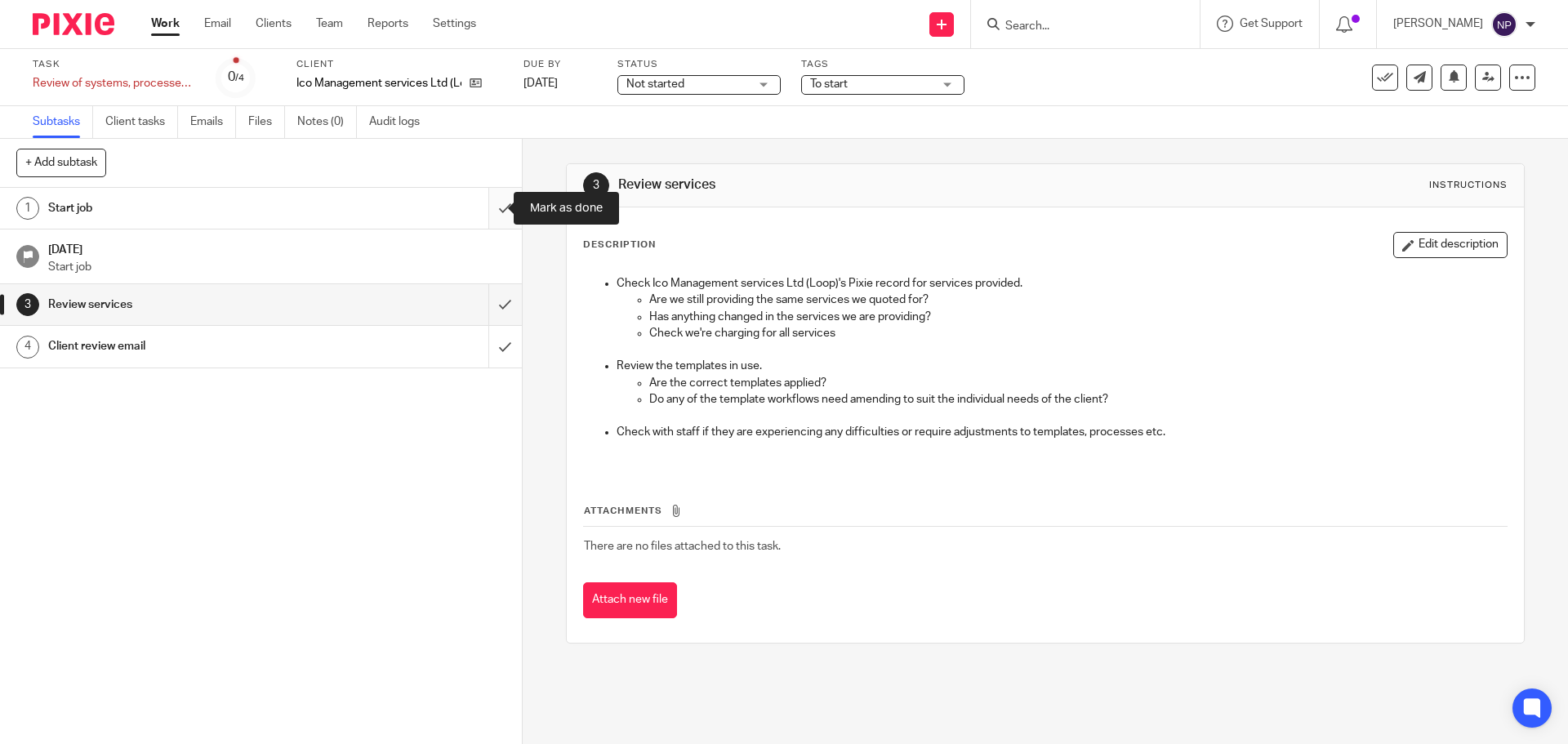
click at [482, 208] on input "submit" at bounding box center [260, 208] width 522 height 41
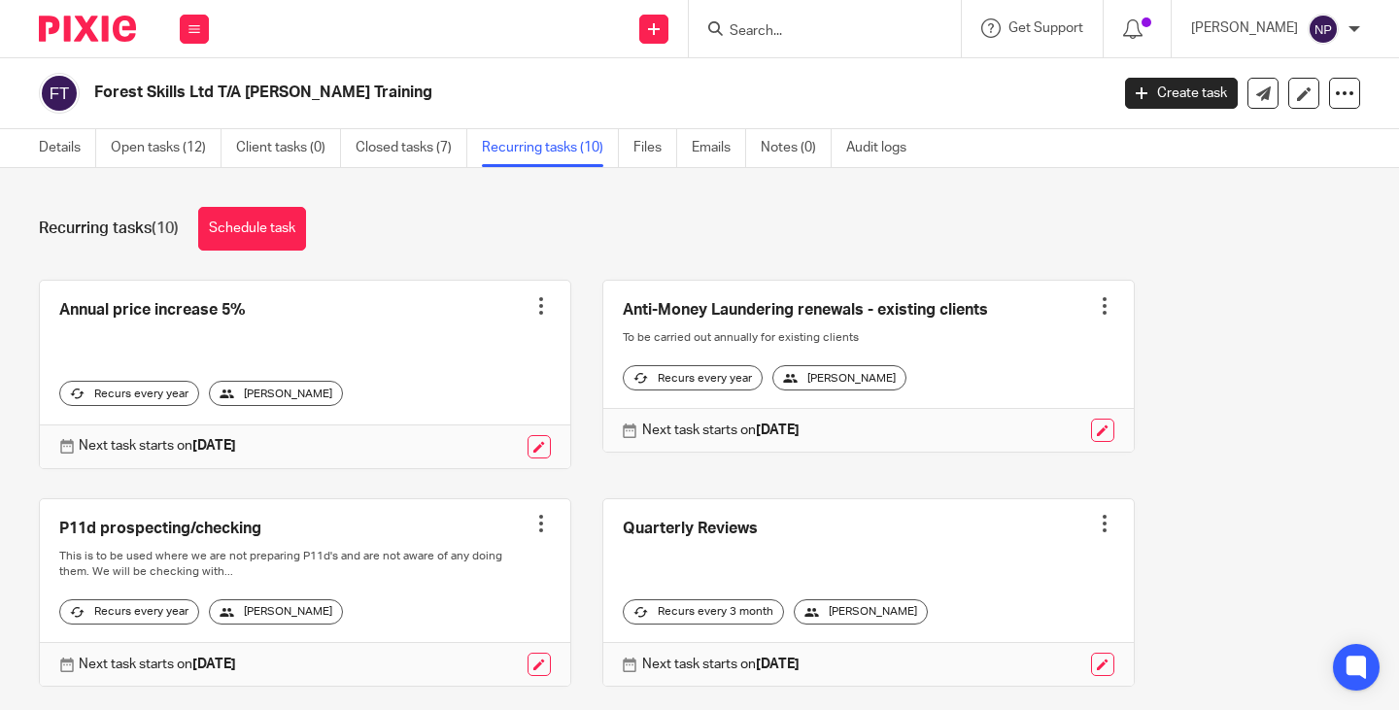
click at [830, 31] on input "Search" at bounding box center [815, 31] width 175 height 17
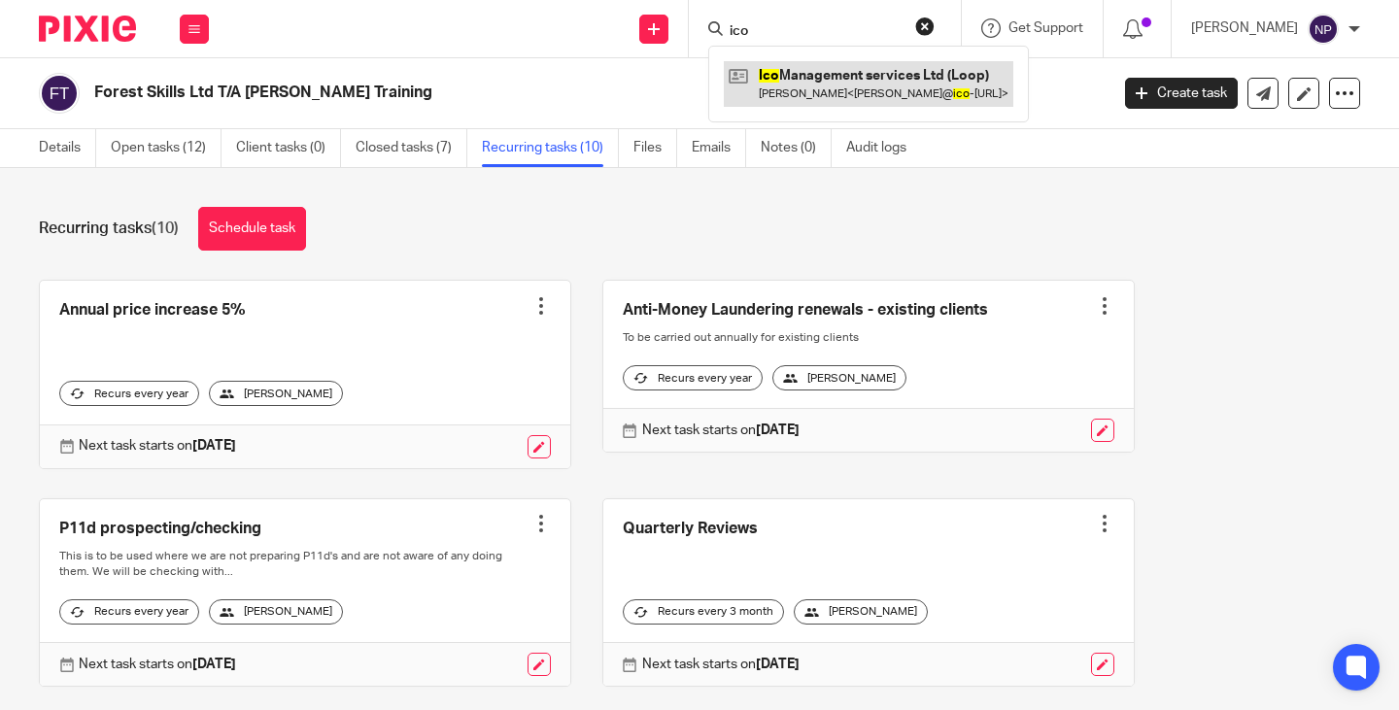
type input "ico"
click at [876, 86] on link at bounding box center [869, 83] width 290 height 45
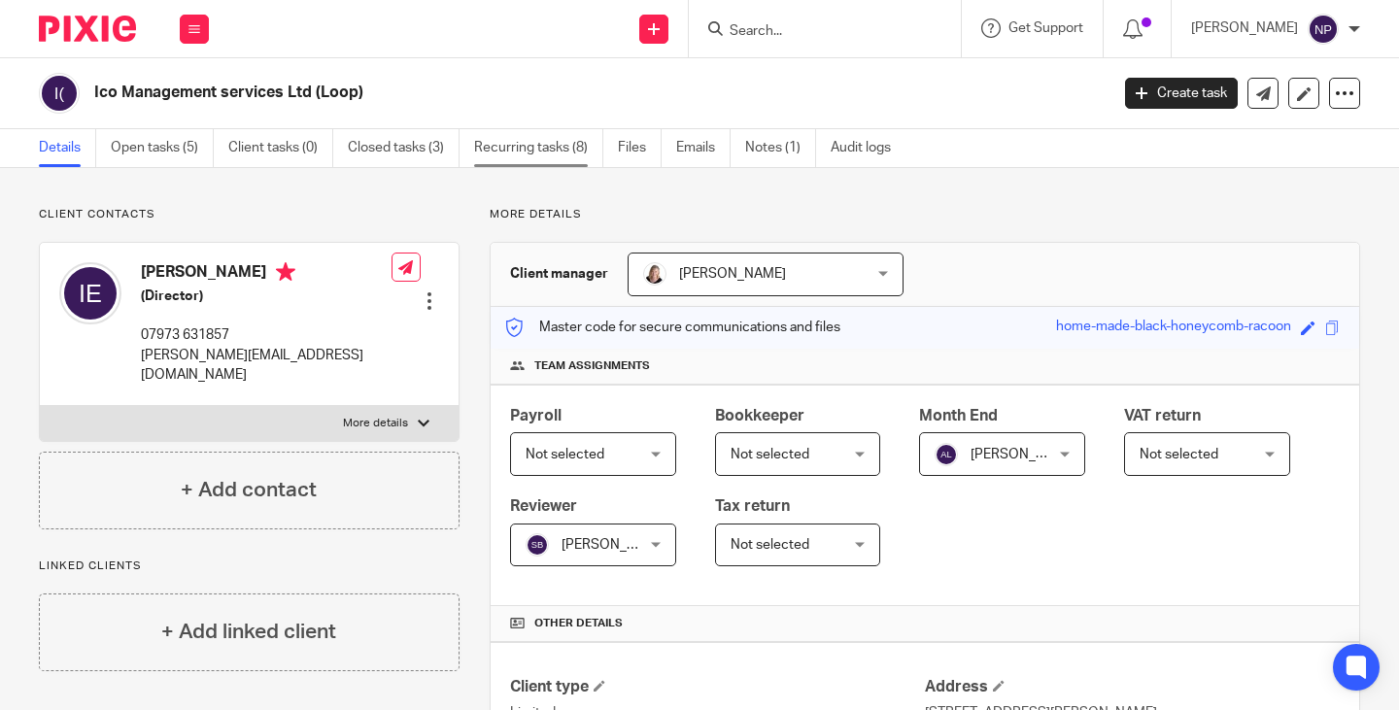
click at [533, 155] on link "Recurring tasks (8)" at bounding box center [538, 148] width 129 height 38
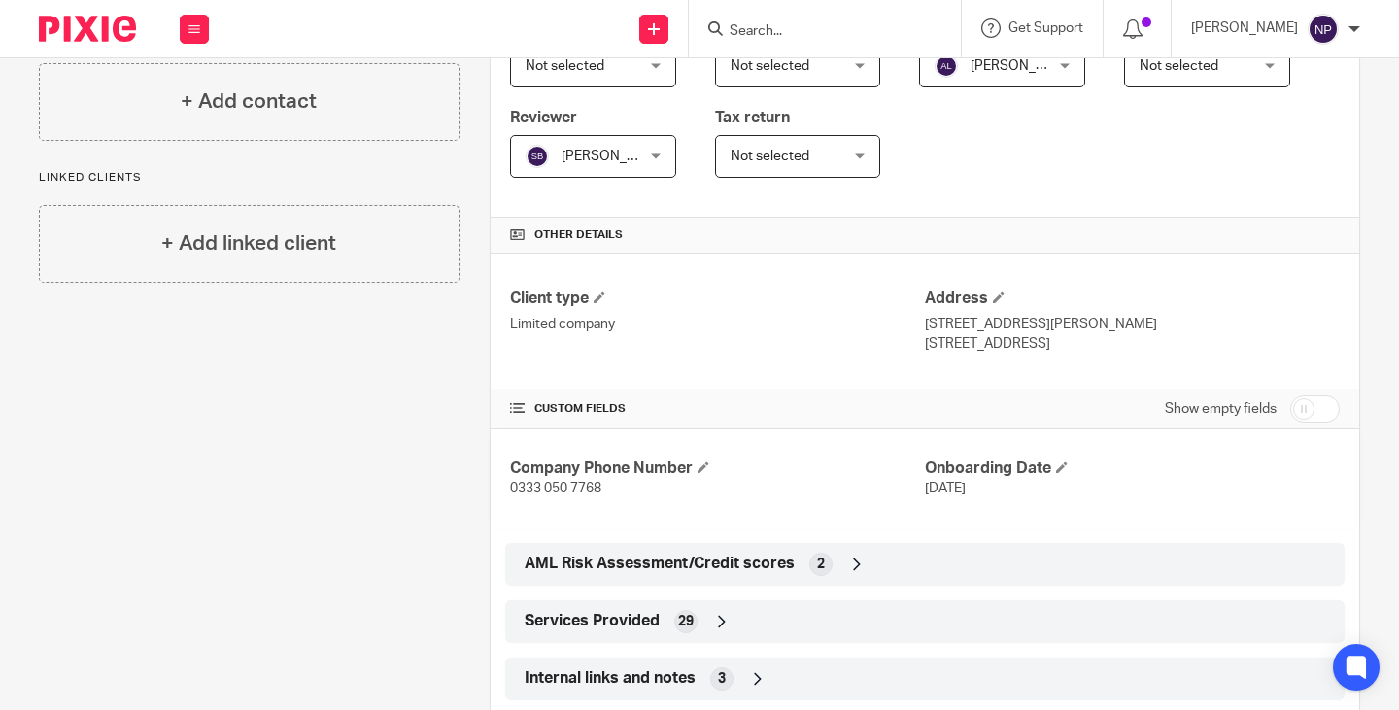
scroll to position [548, 0]
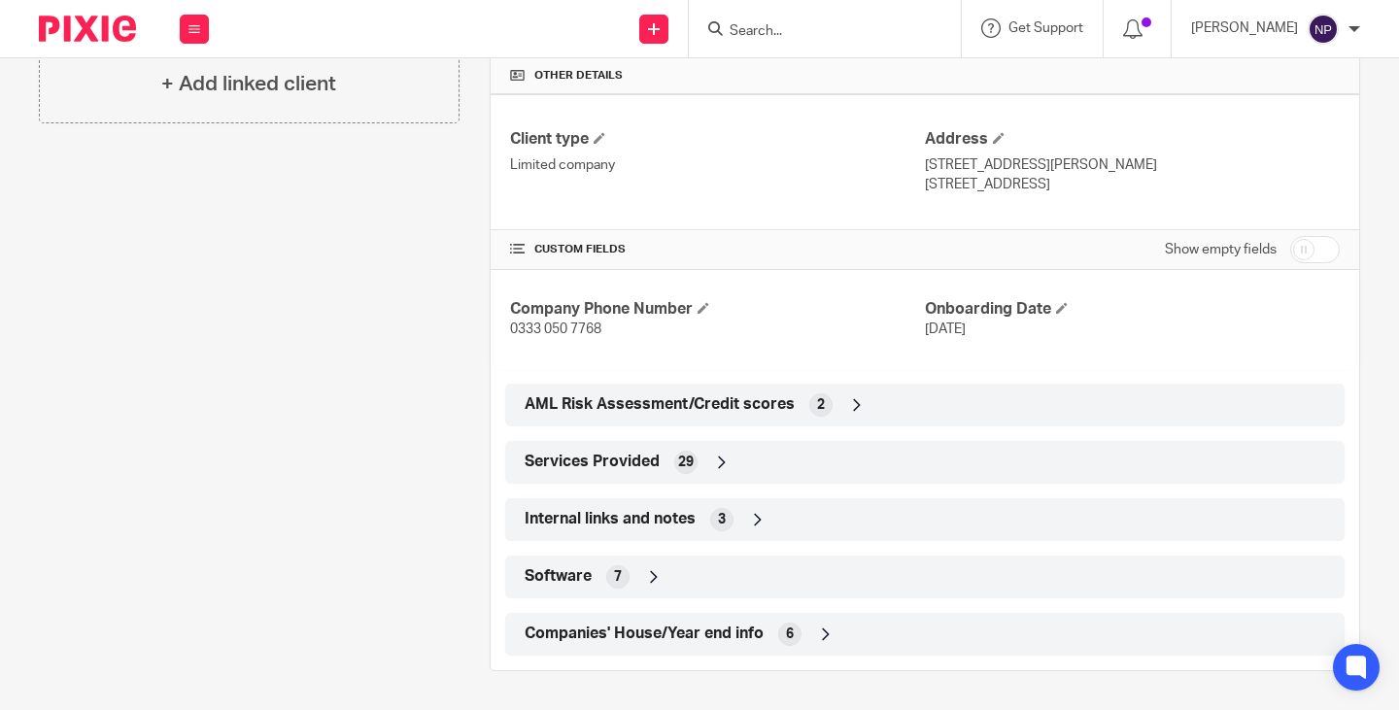
click at [773, 462] on div "Services Provided 29" at bounding box center [925, 462] width 810 height 33
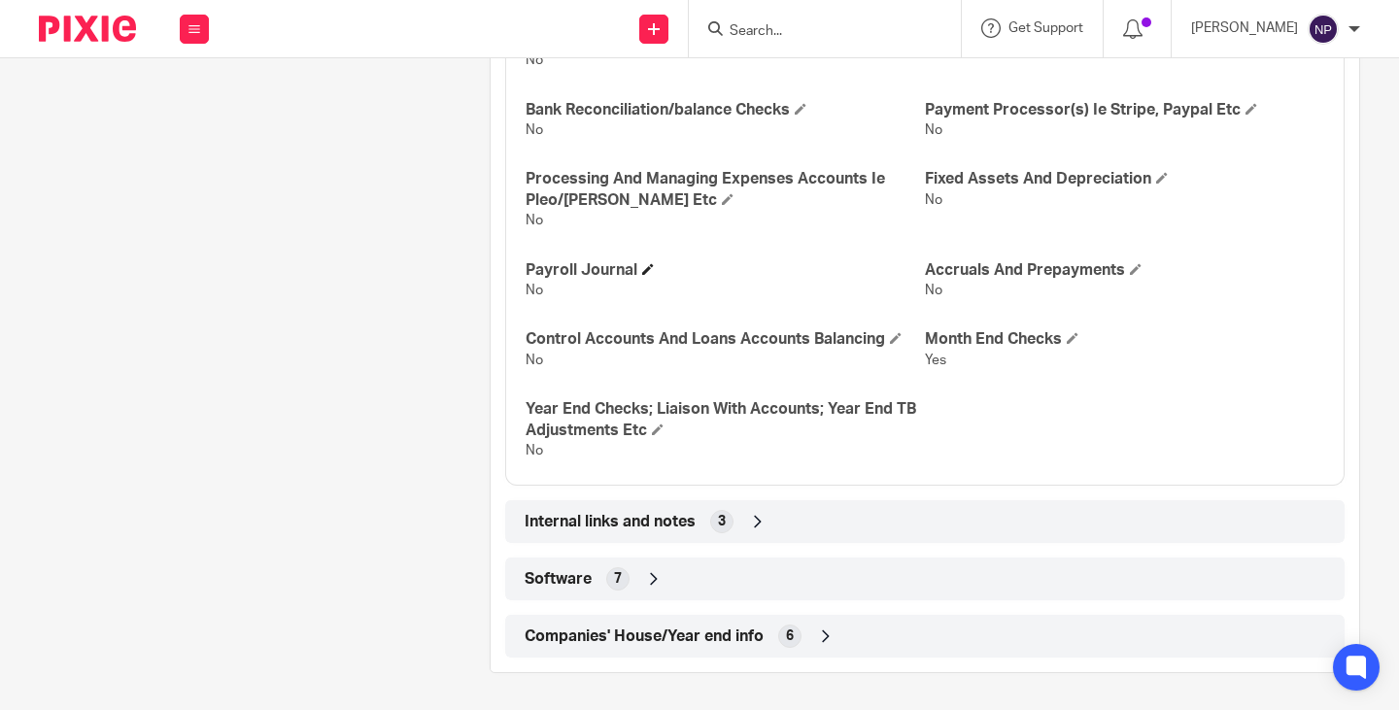
scroll to position [1699, 0]
click at [827, 516] on div "Internal links and notes 3" at bounding box center [925, 519] width 810 height 33
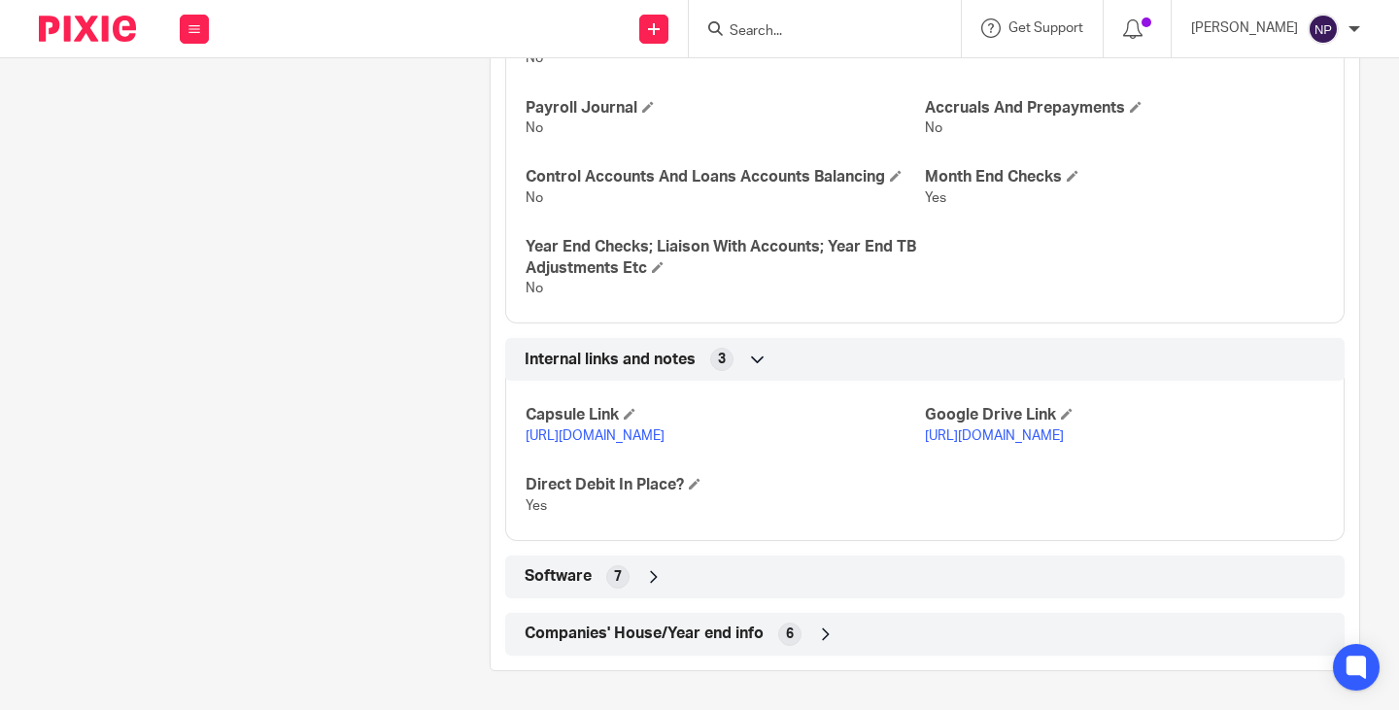
scroll to position [1878, 0]
click at [989, 439] on link "[URL][DOMAIN_NAME]" at bounding box center [994, 437] width 139 height 14
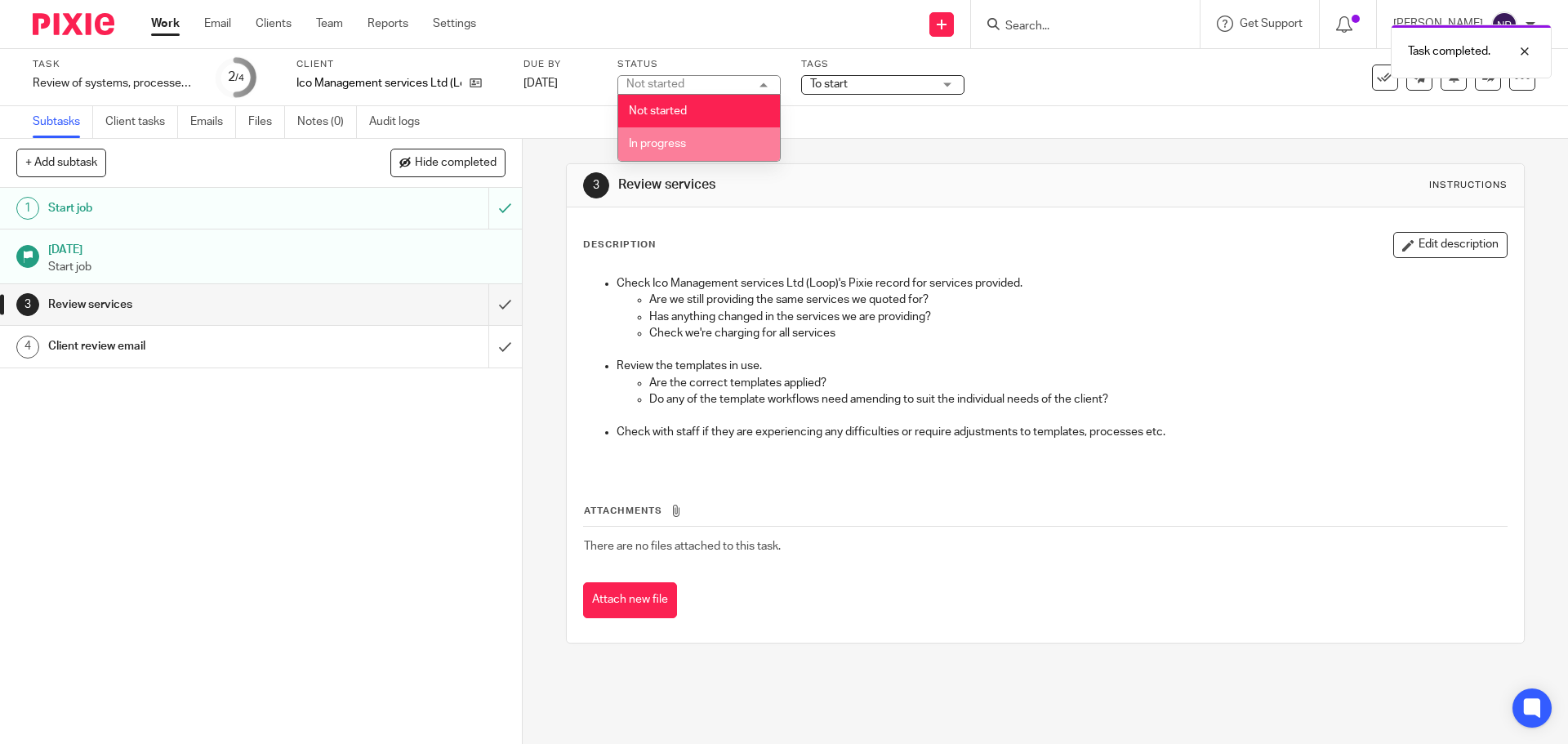
click at [701, 140] on li "In progress" at bounding box center [699, 145] width 161 height 34
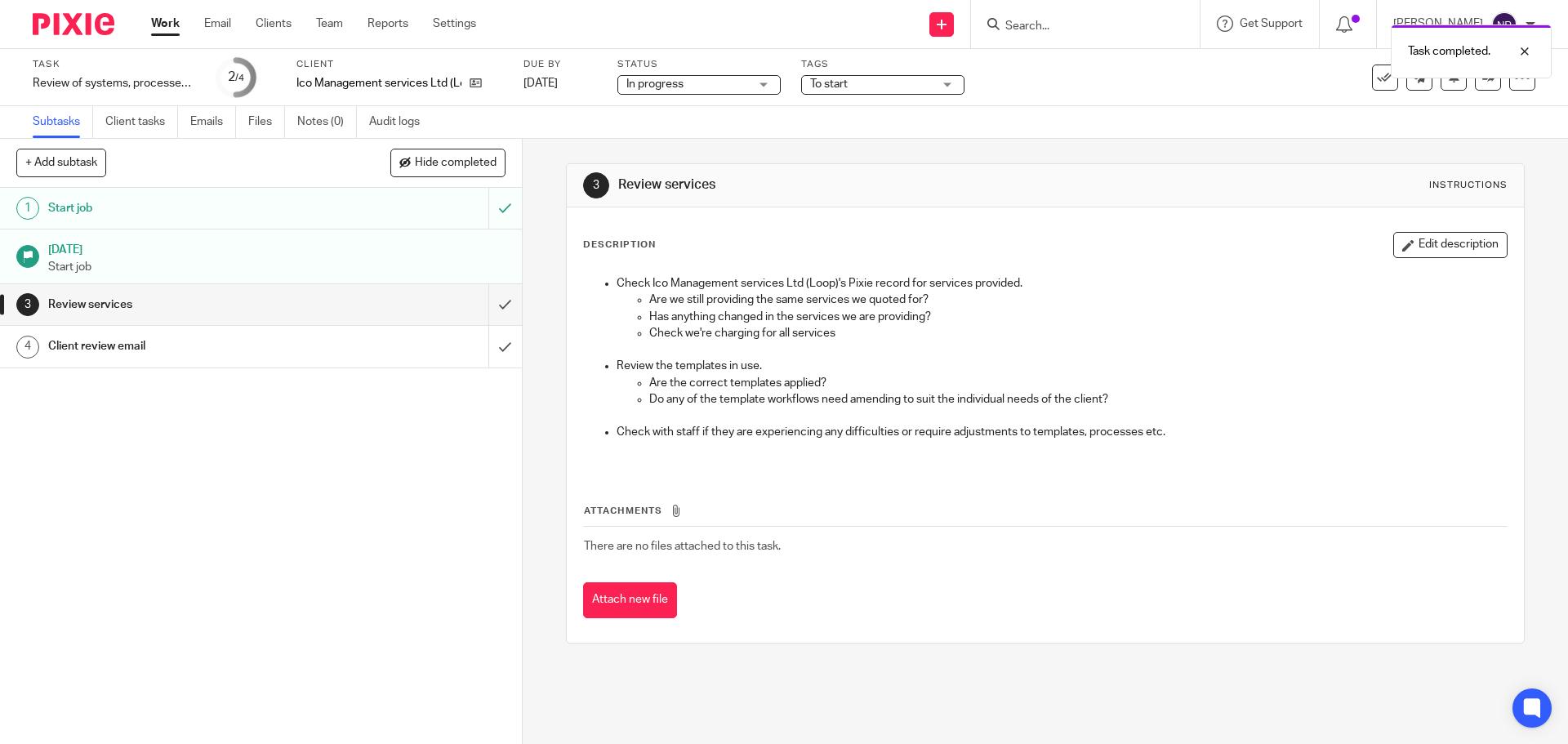
click at [178, 340] on h1 "Client review email" at bounding box center [189, 346] width 282 height 24
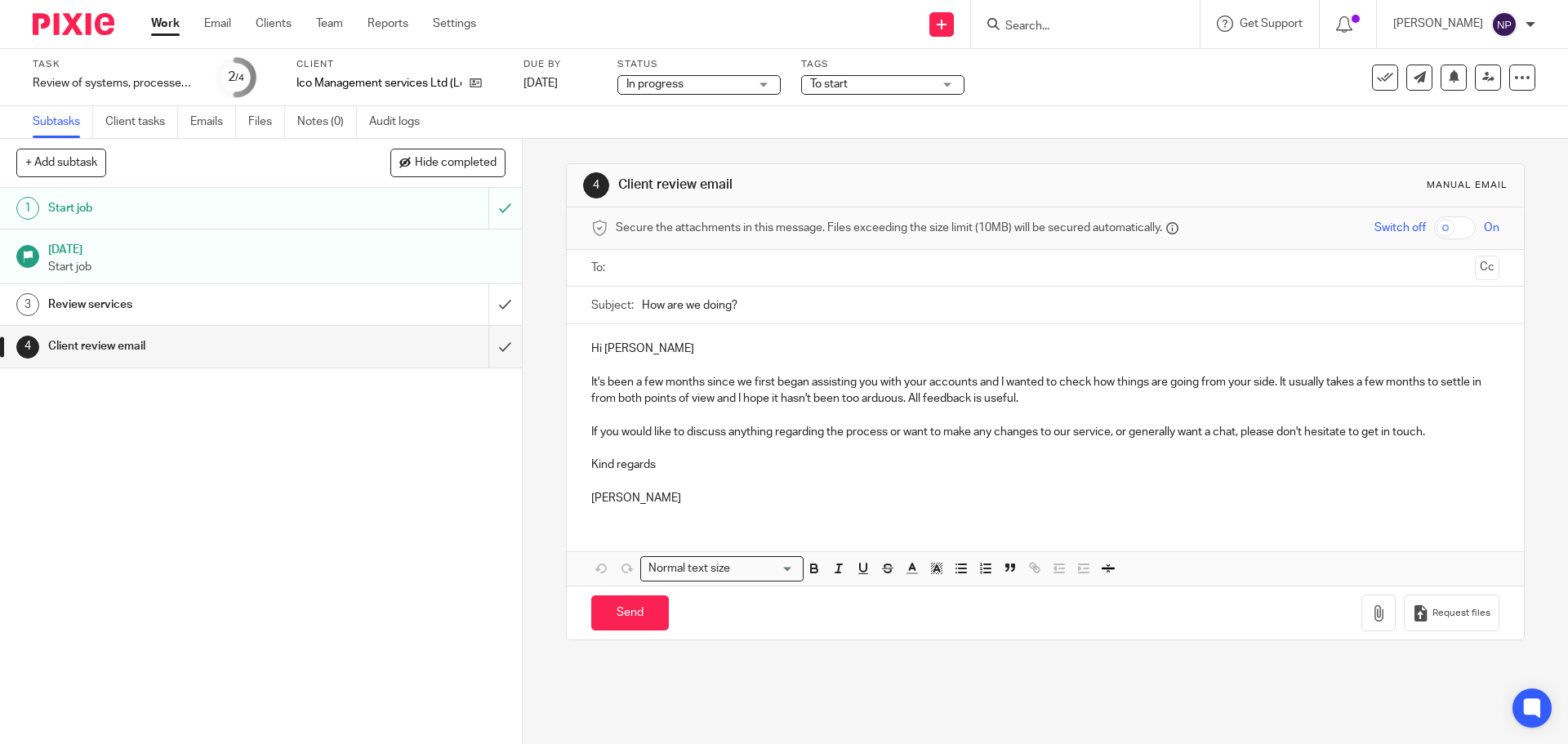
click at [645, 268] on input "text" at bounding box center [1044, 268] width 846 height 18
click at [623, 620] on input "Send" at bounding box center [630, 617] width 77 height 35
type input "Sent"
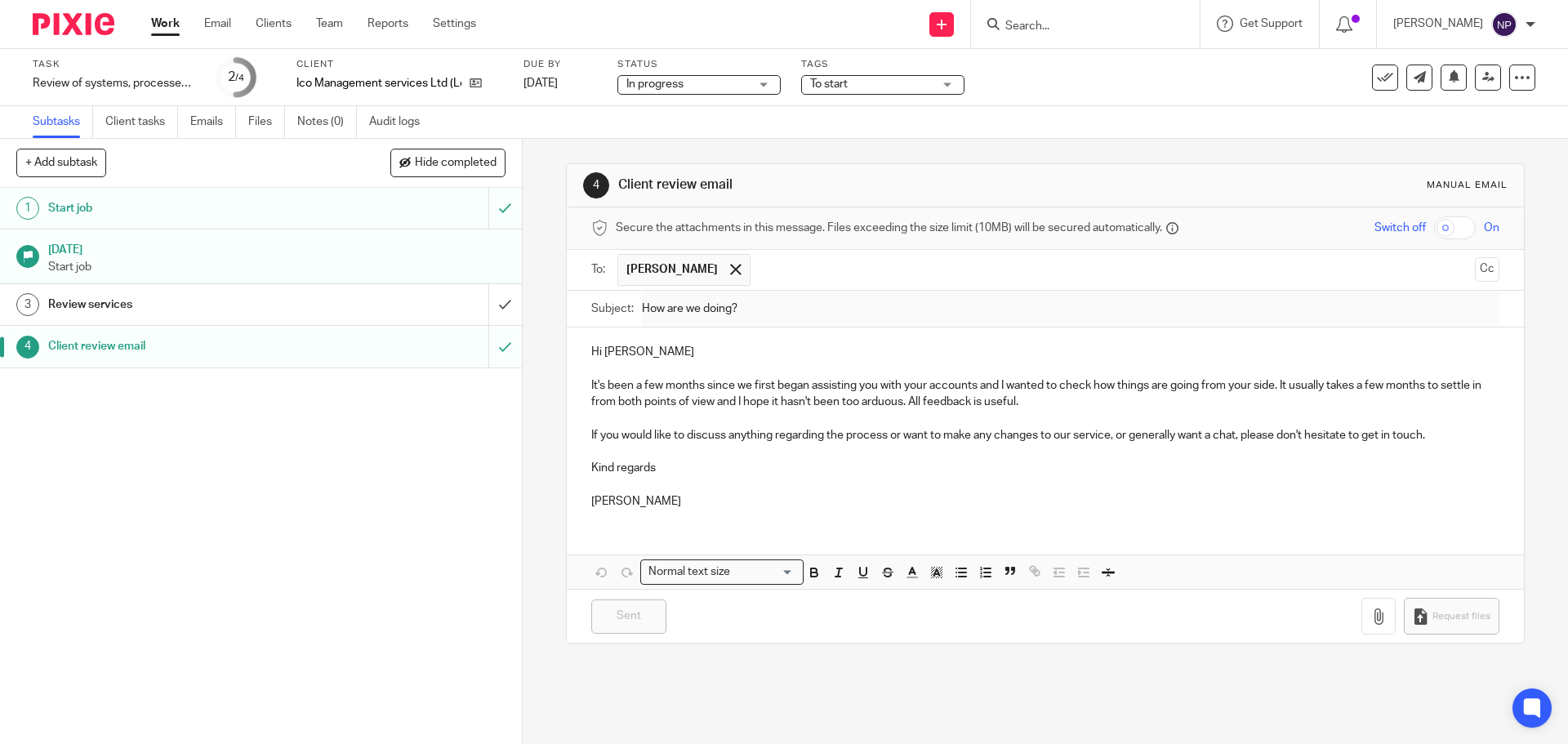
click at [159, 25] on link "Work" at bounding box center [166, 23] width 29 height 16
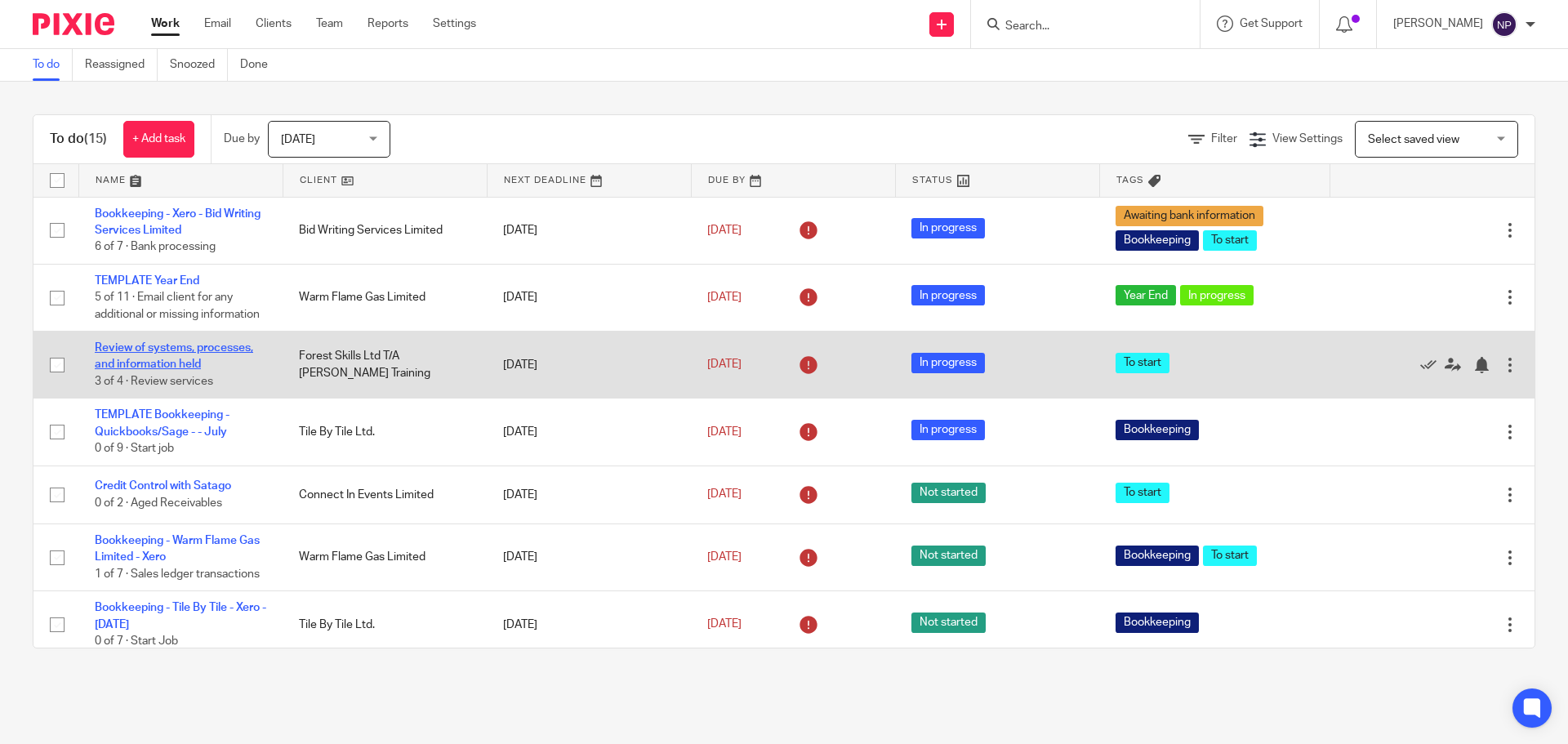
click at [174, 361] on link "Review of systems, processes, and information held" at bounding box center [174, 356] width 159 height 28
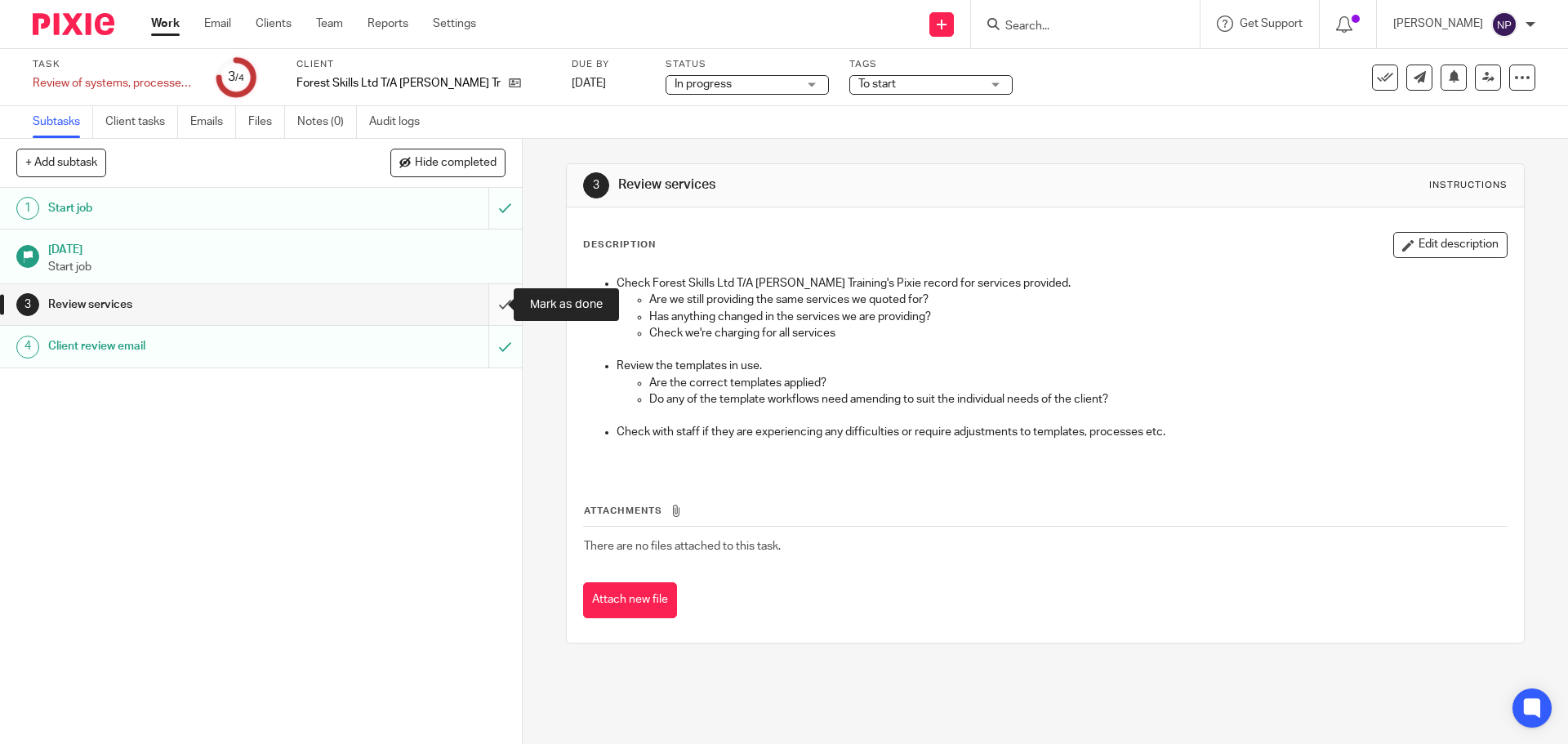
click at [486, 302] on input "submit" at bounding box center [260, 304] width 522 height 41
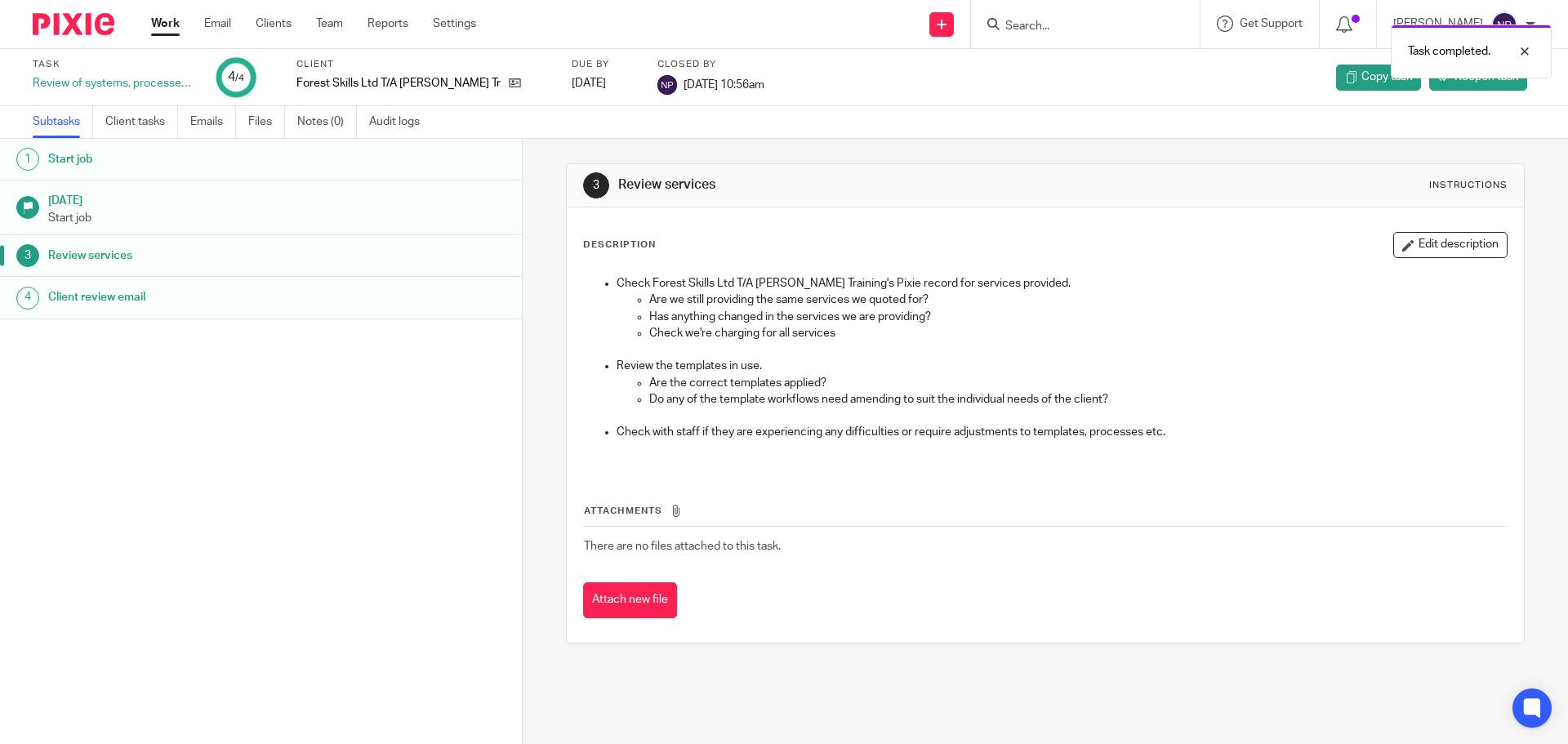
click at [163, 24] on link "Work" at bounding box center [166, 23] width 29 height 16
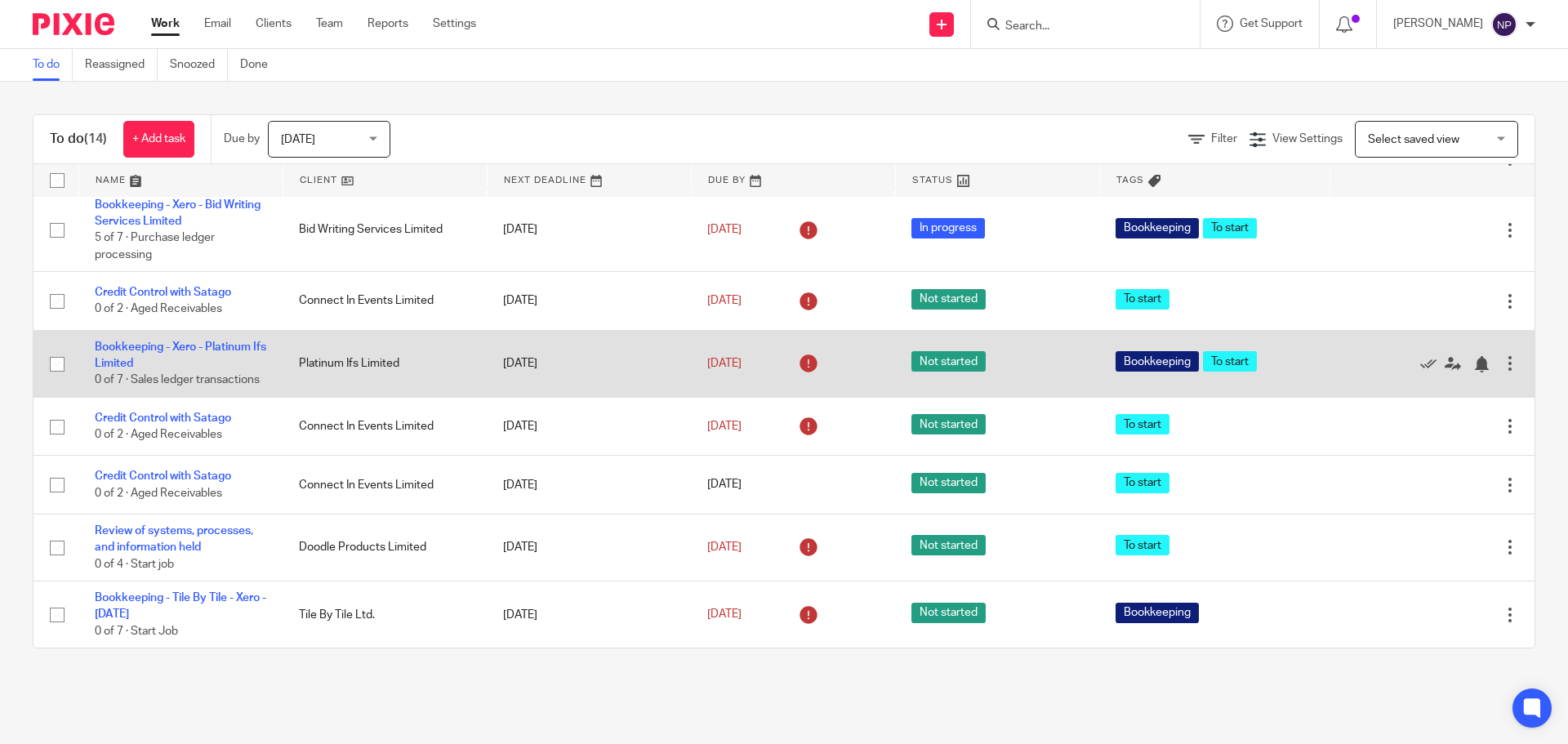
scroll to position [521, 0]
